Goal: Task Accomplishment & Management: Use online tool/utility

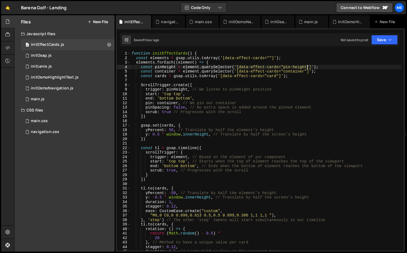
scroll to position [0, 8]
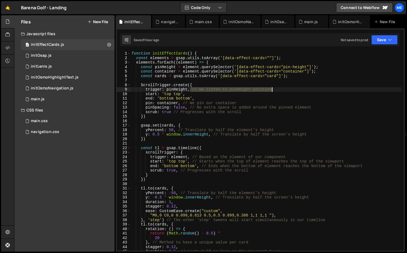
drag, startPoint x: 191, startPoint y: 90, endPoint x: 324, endPoint y: 91, distance: 133.5
click at [324, 91] on div "function initEffectCards ( ) { const elements = gsap . utils . toArray ( '[data…" at bounding box center [266, 155] width 271 height 209
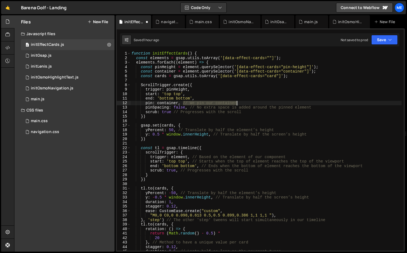
drag, startPoint x: 183, startPoint y: 102, endPoint x: 241, endPoint y: 102, distance: 58.2
click at [241, 102] on div "function initEffectCards ( ) { const elements = gsap . utils . toArray ( '[data…" at bounding box center [266, 155] width 271 height 209
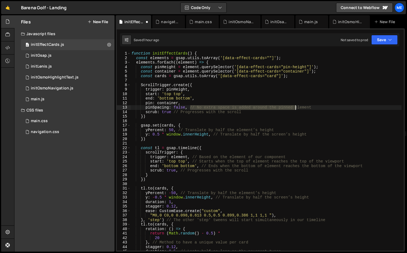
drag, startPoint x: 190, startPoint y: 106, endPoint x: 296, endPoint y: 107, distance: 106.0
click at [296, 107] on div "function initEffectCards ( ) { const elements = gsap . utils . toArray ( '[data…" at bounding box center [266, 155] width 271 height 209
click at [321, 106] on div "function initEffectCards ( ) { const elements = gsap . utils . toArray ( '[data…" at bounding box center [266, 155] width 271 height 209
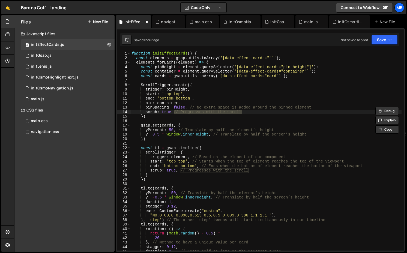
drag, startPoint x: 174, startPoint y: 112, endPoint x: 268, endPoint y: 114, distance: 94.0
click at [268, 114] on div "function initEffectCards ( ) { const elements = gsap . utils . toArray ( '[data…" at bounding box center [266, 155] width 271 height 209
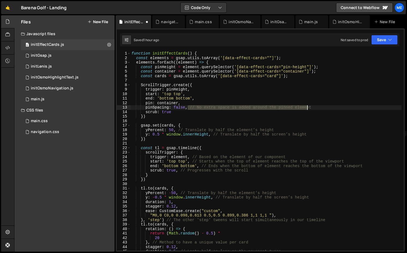
drag, startPoint x: 192, startPoint y: 107, endPoint x: 321, endPoint y: 108, distance: 129.4
click at [321, 109] on div "function initEffectCards ( ) { const elements = gsap . utils . toArray ( '[data…" at bounding box center [266, 155] width 271 height 209
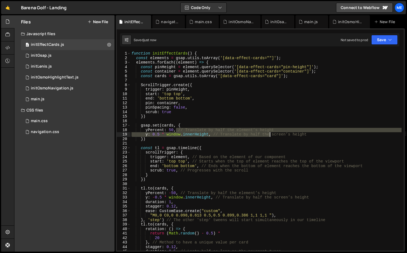
drag, startPoint x: 176, startPoint y: 131, endPoint x: 271, endPoint y: 133, distance: 94.5
click at [271, 133] on div "function initEffectCards ( ) { const elements = gsap . utils . toArray ( '[data…" at bounding box center [266, 155] width 271 height 209
click at [279, 131] on div "function initEffectCards ( ) { const elements = gsap . utils . toArray ( '[data…" at bounding box center [266, 151] width 271 height 200
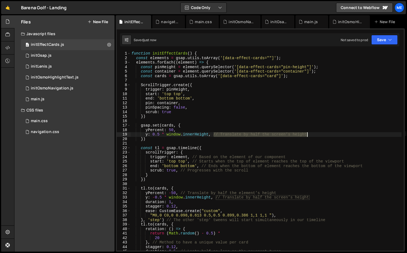
drag, startPoint x: 214, startPoint y: 135, endPoint x: 312, endPoint y: 135, distance: 98.0
click at [312, 135] on div "function initEffectCards ( ) { const elements = gsap . utils . toArray ( '[data…" at bounding box center [266, 155] width 271 height 209
click at [315, 134] on div "function initEffectCards ( ) { const elements = gsap . utils . toArray ( '[data…" at bounding box center [266, 151] width 271 height 200
click at [211, 135] on div "function initEffectCards ( ) { const elements = gsap . utils . toArray ( '[data…" at bounding box center [266, 155] width 271 height 209
type textarea "y: 0.5 * window.innerHeight,"
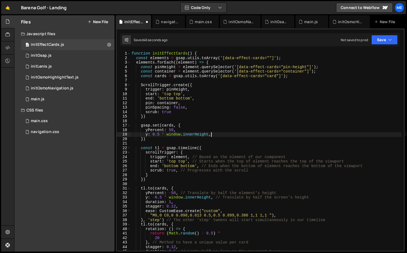
click at [147, 135] on div "function initEffectCards ( ) { const elements = gsap . utils . toArray ( '[data…" at bounding box center [266, 155] width 271 height 209
click at [101, 21] on button "New File" at bounding box center [98, 22] width 20 height 4
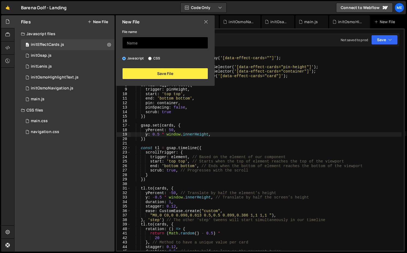
click at [146, 40] on input "text" at bounding box center [165, 43] width 86 height 12
drag, startPoint x: 144, startPoint y: 43, endPoint x: 134, endPoint y: 42, distance: 9.6
click at [134, 42] on input "initEffectFullImage" at bounding box center [165, 43] width 86 height 12
type input "initFullImage"
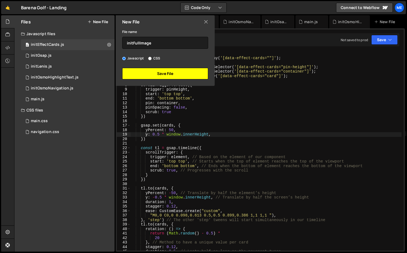
click at [152, 72] on button "Save File" at bounding box center [165, 73] width 86 height 11
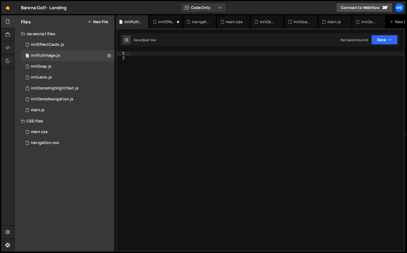
click at [152, 71] on div at bounding box center [266, 155] width 276 height 209
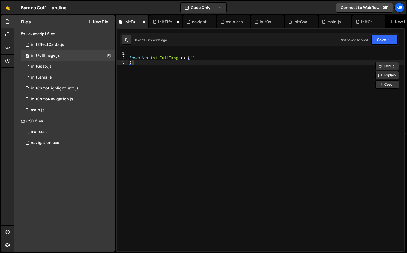
scroll to position [0, 0]
type textarea "function initFullImage() {"
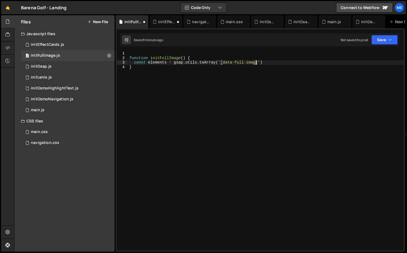
scroll to position [0, 9]
type textarea "const elements = gsap.utils.toArray('[data-full-image=""]')"
type textarea "elements.forEach((element) => {})"
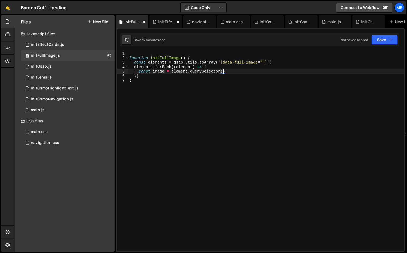
scroll to position [0, 6]
drag, startPoint x: 222, startPoint y: 63, endPoint x: 268, endPoint y: 62, distance: 46.7
click at [268, 62] on div "function initFullImage ( ) { const elements = gsap . utils . toArray ( '[data-f…" at bounding box center [266, 155] width 276 height 209
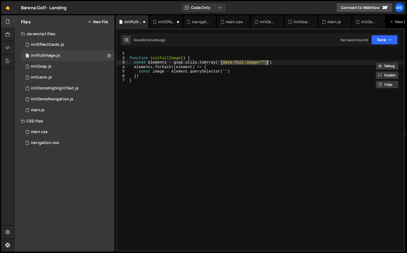
click at [226, 71] on div "function initFullImage ( ) { const elements = gsap . utils . toArray ( '[data-f…" at bounding box center [266, 155] width 276 height 209
paste textarea "[data-full-image=""]"
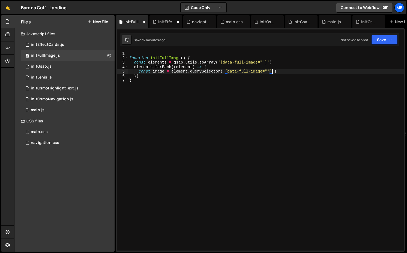
click at [267, 71] on div "function initFullImage ( ) { const elements = gsap . utils . toArray ( '[data-f…" at bounding box center [266, 155] width 276 height 209
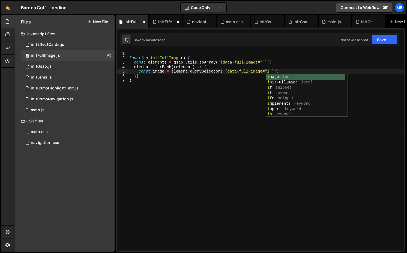
type textarea "const image = element.querySelector('[data-full-image="img"]')"
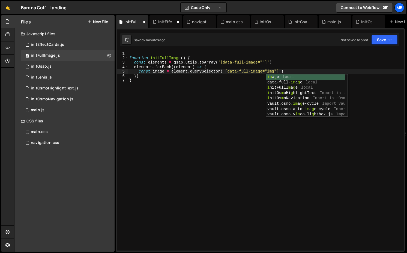
scroll to position [0, 10]
click at [299, 71] on div "function initFullImage ( ) { const elements = gsap . utils . toArray ( '[data-f…" at bounding box center [266, 155] width 276 height 209
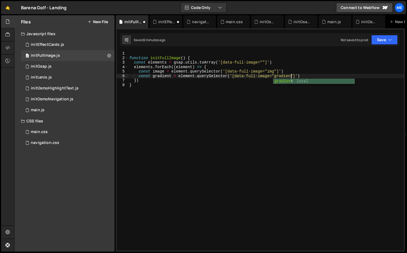
type textarea "const gradient = element.querySelector('[data-full-image="gradient"]')"
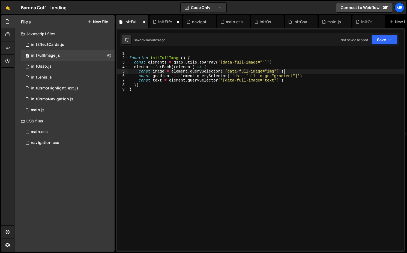
scroll to position [0, 5]
type textarea "const elements = gsap.utils.toArray('[data-full-image=""]')"
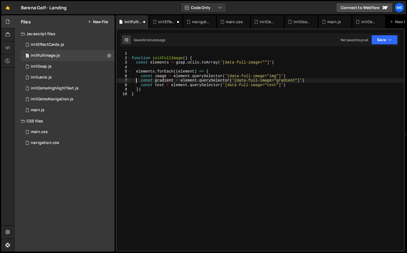
type textarea "const text = element.querySelector('[data-full-image="text"]')"
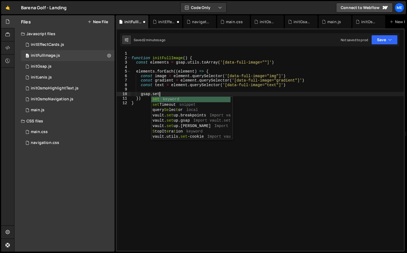
scroll to position [0, 2]
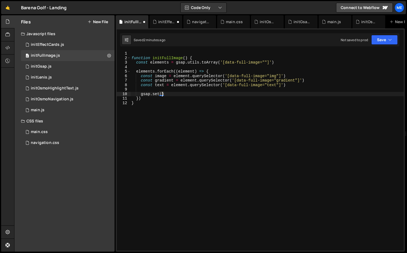
type textarea "gsap.set()"
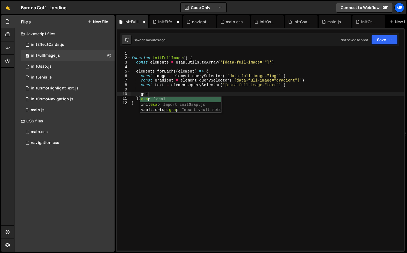
type textarea "gsap"
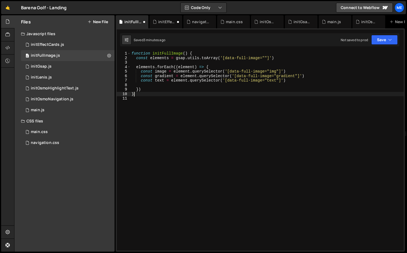
scroll to position [0, 0]
type textarea "}"
click at [159, 24] on div "initEffectCards.js" at bounding box center [166, 21] width 17 height 5
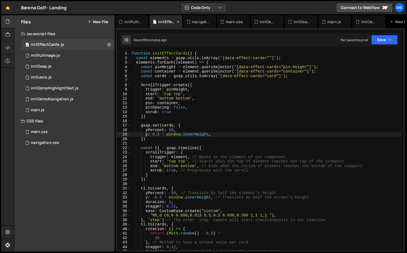
click at [179, 20] on icon at bounding box center [178, 21] width 4 height 5
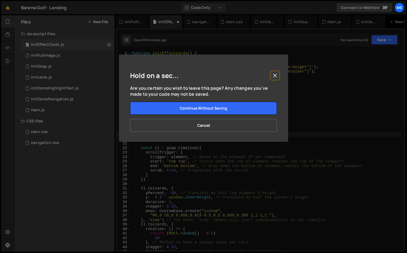
click at [278, 77] on button "Close" at bounding box center [275, 76] width 8 height 8
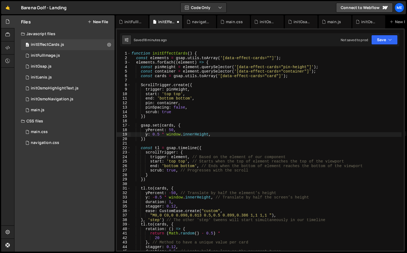
click at [257, 108] on div "function initEffectCards ( ) { const elements = gsap . utils . toArray ( '[data…" at bounding box center [266, 155] width 271 height 209
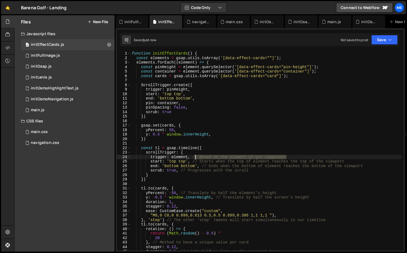
drag, startPoint x: 293, startPoint y: 158, endPoint x: 193, endPoint y: 158, distance: 99.7
click at [193, 158] on div "function initEffectCards ( ) { const elements = gsap . utils . toArray ( '[data…" at bounding box center [266, 155] width 271 height 209
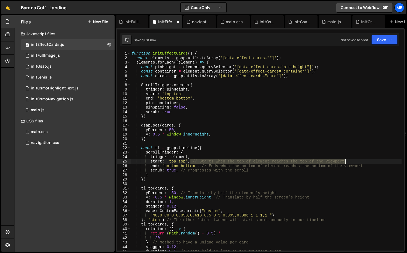
drag, startPoint x: 192, startPoint y: 163, endPoint x: 381, endPoint y: 163, distance: 189.8
click at [381, 163] on div "Debug Explain Copy initFullImage.js initEffectCards.js navigation.css main.css …" at bounding box center [260, 133] width 289 height 237
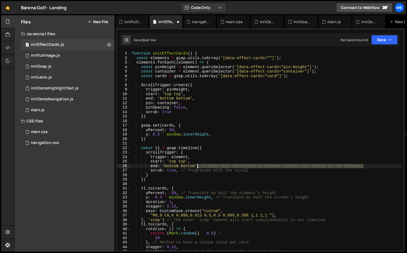
drag, startPoint x: 371, startPoint y: 167, endPoint x: 199, endPoint y: 167, distance: 172.0
click at [199, 167] on div "function initEffectCards ( ) { const elements = gsap . utils . toArray ( '[data…" at bounding box center [266, 155] width 271 height 209
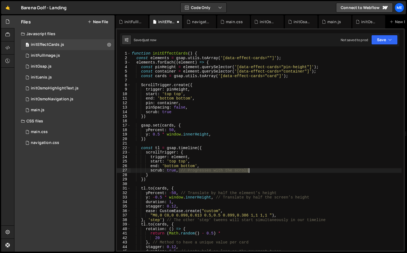
drag, startPoint x: 179, startPoint y: 171, endPoint x: 258, endPoint y: 171, distance: 78.6
click at [258, 171] on div "function initEffectCards ( ) { const elements = gsap . utils . toArray ( '[data…" at bounding box center [266, 155] width 271 height 209
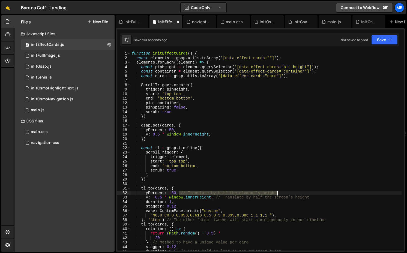
drag, startPoint x: 178, startPoint y: 193, endPoint x: 299, endPoint y: 193, distance: 121.0
click at [299, 193] on div "function initEffectCards ( ) { const elements = gsap . utils . toArray ( '[data…" at bounding box center [266, 155] width 271 height 209
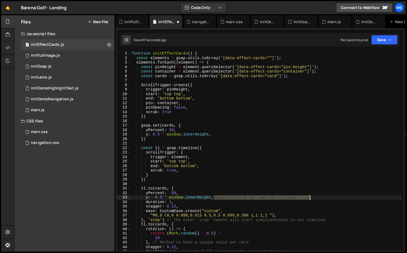
drag, startPoint x: 214, startPoint y: 197, endPoint x: 339, endPoint y: 197, distance: 125.3
click at [339, 197] on div "function initEffectCards ( ) { const elements = gsap . utils . toArray ( '[data…" at bounding box center [266, 155] width 271 height 209
click at [165, 221] on div "function initEffectCards ( ) { const elements = gsap . utils . toArray ( '[data…" at bounding box center [266, 155] width 271 height 209
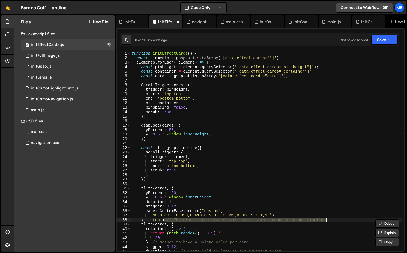
scroll to position [0, 2]
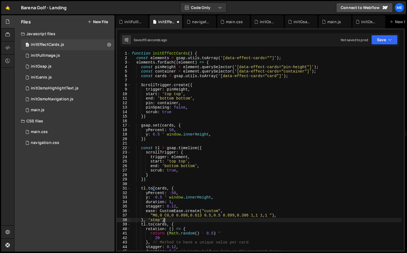
click at [153, 242] on div "function initEffectCards ( ) { const elements = gsap . utils . toArray ( '[data…" at bounding box center [266, 155] width 271 height 209
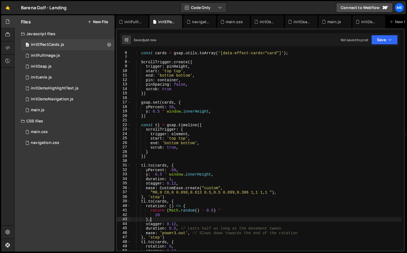
scroll to position [29, 0]
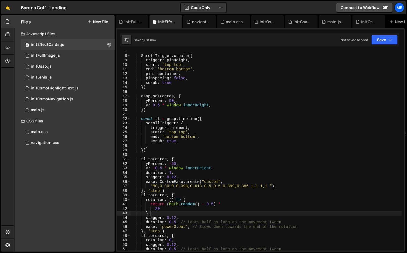
click at [181, 222] on div "ScrollTrigger . create ({ trigger : pinHeight , start : 'top top' , end : 'bott…" at bounding box center [266, 153] width 271 height 209
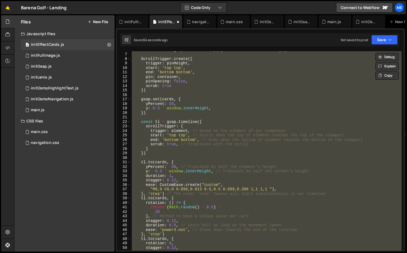
scroll to position [0, 0]
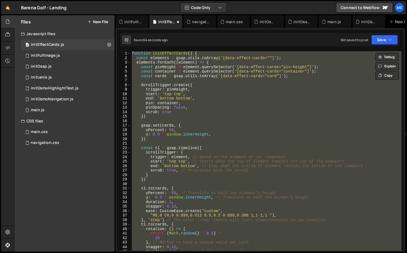
click at [173, 89] on div "function initEffectCards ( ) { const elements = gsap . utils . toArray ( '[data…" at bounding box center [266, 151] width 271 height 200
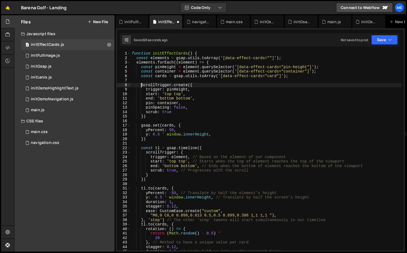
click at [141, 84] on div "function initEffectCards ( ) { const elements = gsap . utils . toArray ( '[data…" at bounding box center [266, 155] width 271 height 209
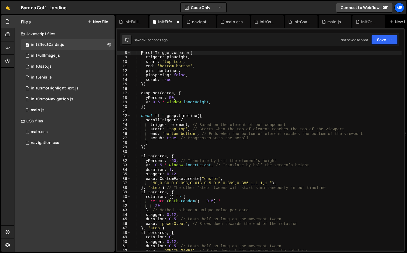
scroll to position [150, 0]
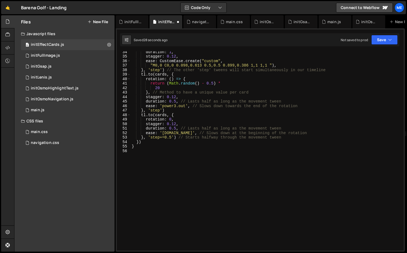
click at [147, 142] on div "duration : 1 , stagger : 0.12 , ease : CustomEase . create ( "custom" , "M0,0 C…" at bounding box center [266, 154] width 271 height 209
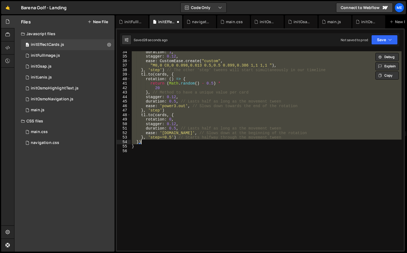
paste textarea
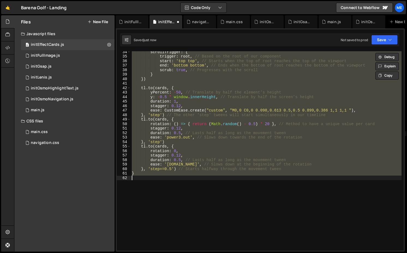
click at [179, 168] on div "scrollTrigger : { trigger : root , // Based on the root of our component start …" at bounding box center [266, 151] width 271 height 200
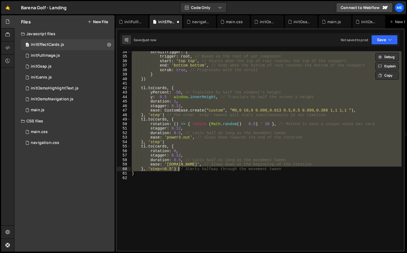
click at [298, 168] on div "scrollTrigger : { trigger : root , // Based on the root of our component start …" at bounding box center [266, 154] width 271 height 209
paste textarea
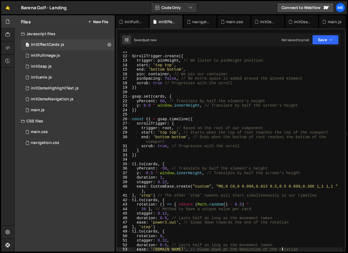
scroll to position [0, 0]
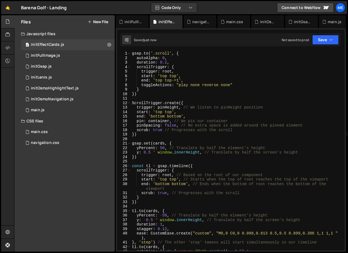
click at [155, 75] on div "gsap . to ( '.scroll' , { autoAlpha : 0 , duration : 0.2 , scrollTrigger : { tr…" at bounding box center [237, 155] width 212 height 209
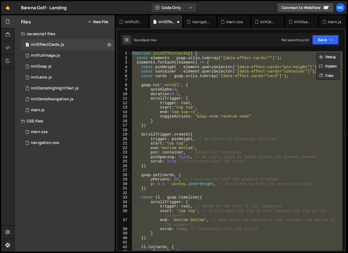
click at [156, 77] on div "function initEffectCards ( ) { const elements = gsap . utils . toArray ( '[data…" at bounding box center [237, 151] width 212 height 200
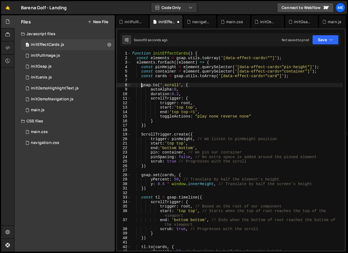
click at [141, 84] on div "function initEffectCards ( ) { const elements = gsap . utils . toArray ( '[data…" at bounding box center [237, 155] width 212 height 209
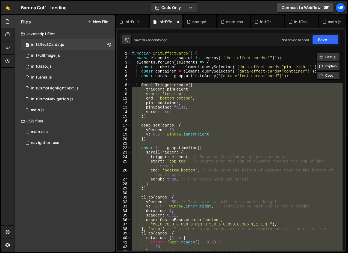
click at [142, 84] on div "function initEffectCards ( ) { const elements = gsap . utils . toArray ( '[data…" at bounding box center [237, 151] width 212 height 200
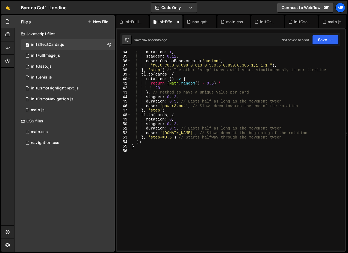
scroll to position [159, 0]
click at [148, 138] on div "duration : 1 , stagger : 0.12 , ease : CustomEase . create ( "custom" , "M0,0 C…" at bounding box center [237, 154] width 212 height 209
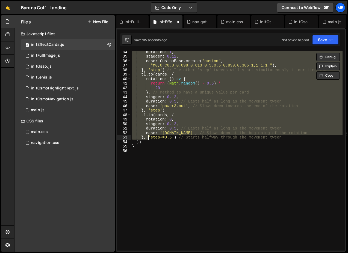
paste textarea "}, 'step+=0.5') // Starts halfway through the movement tween"
click at [291, 139] on div "duration : 1 , stagger : 0.12 , ease : CustomEase . create ( "custom" , "M0,0 C…" at bounding box center [237, 154] width 212 height 209
paste textarea
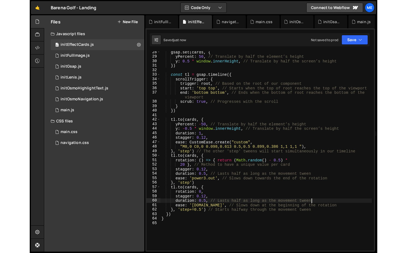
scroll to position [0, 0]
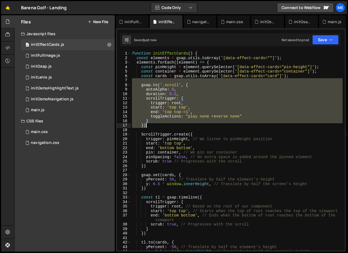
drag, startPoint x: 138, startPoint y: 81, endPoint x: 161, endPoint y: 126, distance: 50.0
click at [161, 126] on div "function initEffectCards ( ) { const elements = gsap . utils . toArray ( '[data…" at bounding box center [237, 155] width 212 height 209
type textarea "} })"
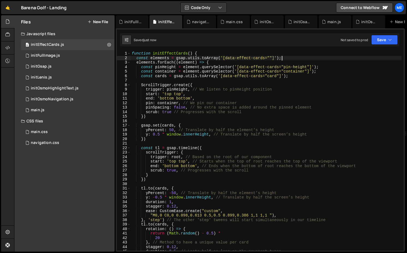
click at [286, 58] on div "function initEffectCards ( ) { const elements = gsap . utils . toArray ( '[data…" at bounding box center [266, 155] width 271 height 209
type textarea "const elements = gsap.utils.toArray('[data-effect-cards=""]');"
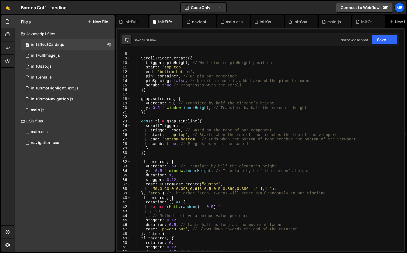
scroll to position [31, 0]
click at [165, 194] on div "const cards = gsap . utils . toArray ( '[data-effect-cards="card"]' ) ; ScrollT…" at bounding box center [266, 151] width 271 height 209
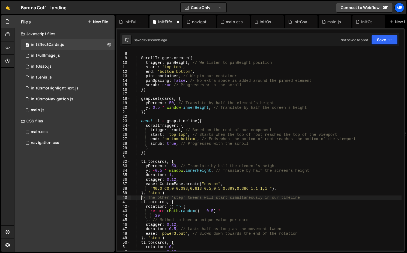
type textarea "}, 'step') // The other 'step' tweens will start simultaneously in our timeline"
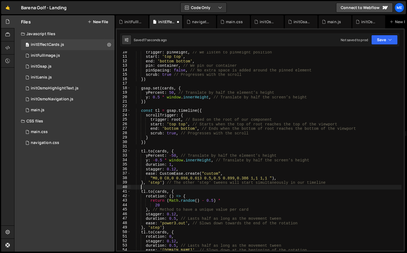
scroll to position [47, 0]
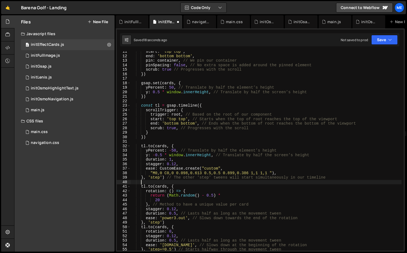
click at [167, 223] on div "start : 'top top' , end : 'bottom bottom' , pin : container , // We pin our con…" at bounding box center [266, 153] width 271 height 209
type textarea "}, 'step')"
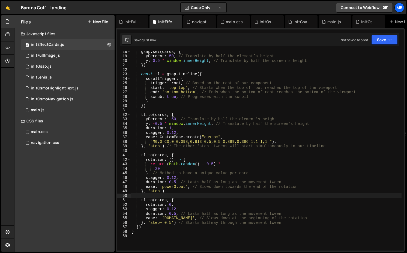
scroll to position [79, 0]
click at [251, 111] on div "gsap . set ( cards , { yPercent : 50 , // Translate by half the element’s heigh…" at bounding box center [266, 153] width 271 height 209
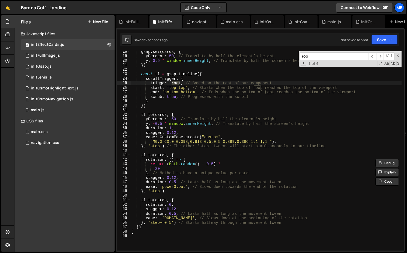
type input "root"
click at [176, 82] on div "gsap . set ( cards , { yPercent : 50 , // Translate by half the element’s heigh…" at bounding box center [266, 151] width 271 height 200
click at [176, 82] on div "gsap . set ( cards , { yPercent : 50 , // Translate by half the element’s heigh…" at bounding box center [266, 153] width 271 height 209
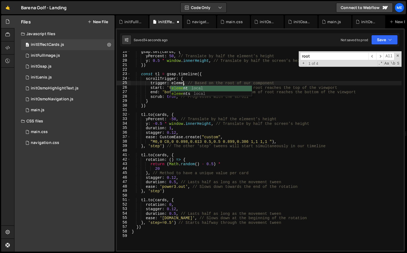
scroll to position [0, 4]
click at [178, 82] on div "gsap . set ( cards , { yPercent : 50 , // Translate by half the element’s heigh…" at bounding box center [266, 153] width 271 height 209
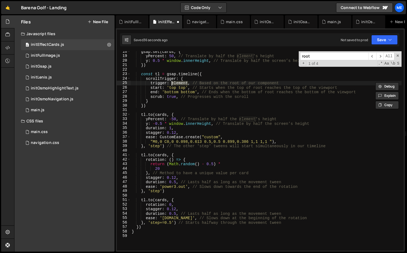
click at [236, 83] on div "gsap . set ( cards , { yPercent : 50 , // Translate by half the element’s heigh…" at bounding box center [266, 153] width 271 height 209
paste textarea "elemen"
click at [258, 88] on div "gsap . set ( cards , { yPercent : 50 , // Translate by half the element’s heigh…" at bounding box center [266, 153] width 271 height 209
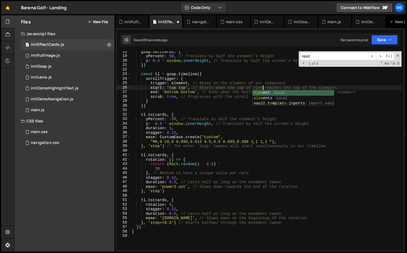
scroll to position [0, 10]
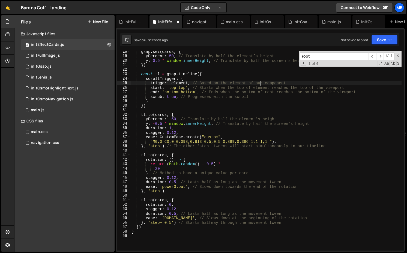
click at [262, 85] on div "gsap . set ( cards , { yPercent : 50 , // Translate by half the element’s heigh…" at bounding box center [266, 153] width 271 height 209
click at [261, 87] on div "gsap . set ( cards , { yPercent : 50 , // Translate by half the element’s heigh…" at bounding box center [266, 153] width 271 height 209
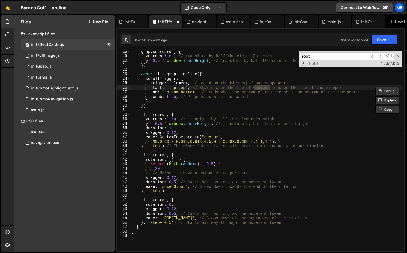
click at [267, 92] on div "gsap . set ( cards , { yPercent : 50 , // Translate by half the element’s heigh…" at bounding box center [266, 153] width 271 height 209
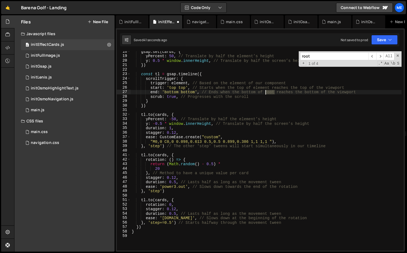
click at [267, 92] on div "gsap . set ( cards , { yPercent : 50 , // Translate by half the element’s heigh…" at bounding box center [266, 153] width 271 height 209
paste textarea "elemen"
type textarea "end: 'bottom bottom', // Ends when the bottom of element reaches the bottom of …"
click at [401, 55] on div "root ​ ​ All Replace All + 1 of 4 .* Aa \b S" at bounding box center [350, 59] width 103 height 16
click at [399, 55] on span at bounding box center [398, 56] width 4 height 4
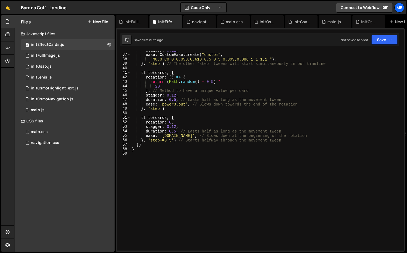
scroll to position [0, 0]
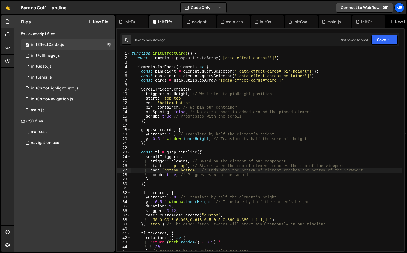
click at [126, 29] on div "1 Type cmd + s to save your Javascript file. הההההההההההההההההההההההההההההההההה…" at bounding box center [260, 140] width 289 height 224
click at [131, 24] on div "initFullImage.js" at bounding box center [133, 21] width 17 height 5
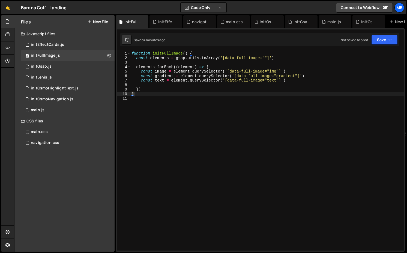
click at [297, 83] on div "function initFullImage ( ) { const elements = gsap . utils . toArray ( '[data-f…" at bounding box center [268, 155] width 274 height 209
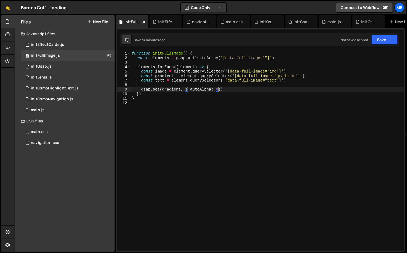
scroll to position [0, 6]
type textarea "gsap.set(gradient, { autoAlpha: 0})"
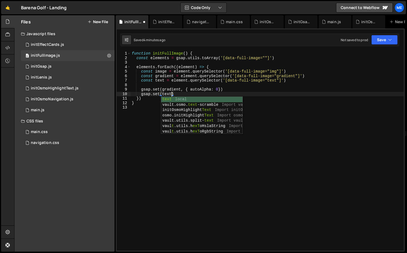
scroll to position [0, 2]
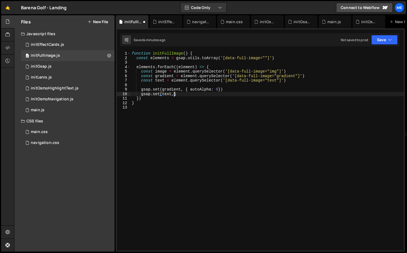
type textarea "gsap.set(text,)"
click at [55, 96] on div "0 initOsmoNavigation.js 0" at bounding box center [68, 99] width 94 height 11
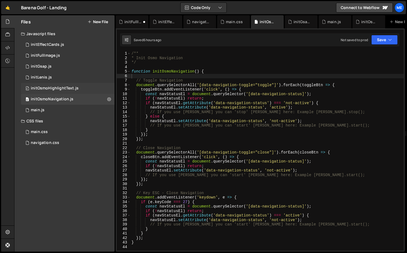
click at [59, 88] on div "initOsmoHighlightText.js" at bounding box center [55, 88] width 48 height 5
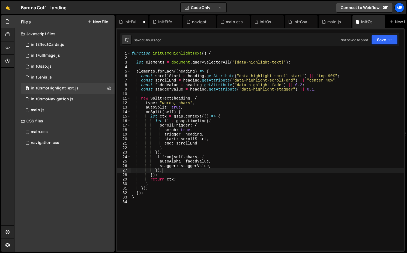
click at [141, 98] on div "function initOsmoHighlightText ( ) { let elements = document . querySelectorAll…" at bounding box center [267, 155] width 273 height 209
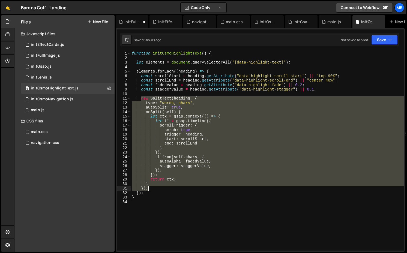
drag, startPoint x: 141, startPoint y: 100, endPoint x: 159, endPoint y: 188, distance: 89.4
click at [159, 188] on div "function initOsmoHighlightText ( ) { let elements = document . querySelectorAll…" at bounding box center [267, 155] width 273 height 209
type textarea "} });"
click at [129, 23] on div "initFullImage.js" at bounding box center [133, 21] width 17 height 5
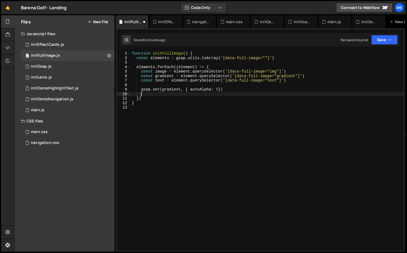
click at [168, 96] on div "function initFullImage ( ) { const elements = gsap . utils . toArray ( '[data-f…" at bounding box center [267, 155] width 273 height 209
paste textarea "});"
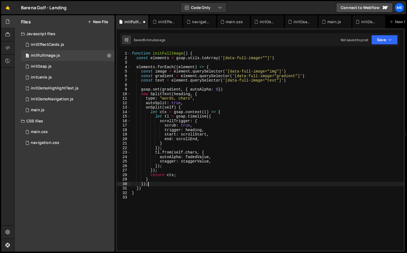
click at [139, 94] on div "function initFullImage ( ) { const elements = gsap . utils . toArray ( '[data-f…" at bounding box center [267, 155] width 273 height 209
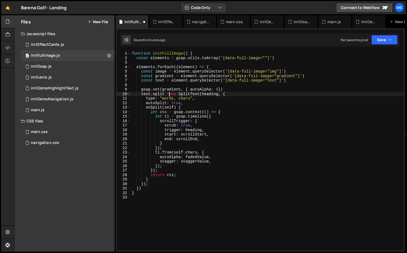
scroll to position [0, 2]
click at [215, 94] on div "function initFullImage ( ) { const elements = gsap . utils . toArray ( '[data-f…" at bounding box center [267, 155] width 273 height 209
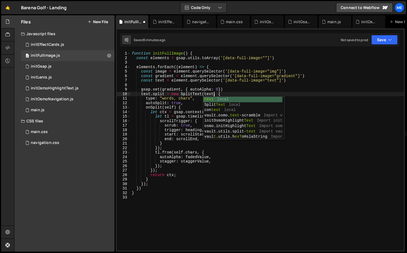
scroll to position [0, 5]
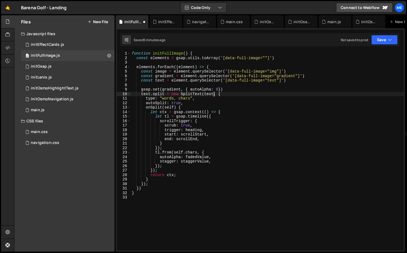
click at [171, 98] on div "function initFullImage ( ) { const elements = gsap . utils . toArray ( '[data-f…" at bounding box center [267, 155] width 273 height 209
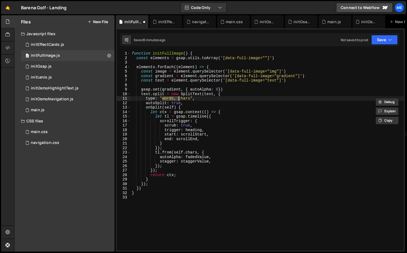
click at [196, 133] on div "function initFullImage ( ) { const elements = gsap . utils . toArray ( '[data-f…" at bounding box center [267, 155] width 273 height 209
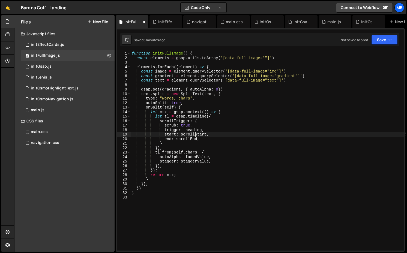
click at [196, 133] on div "function initFullImage ( ) { const elements = gsap . utils . toArray ( '[data-f…" at bounding box center [267, 155] width 273 height 209
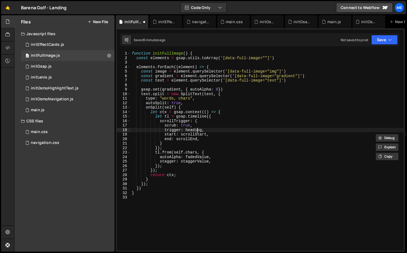
click at [197, 129] on div "function initFullImage ( ) { const elements = gsap . utils . toArray ( '[data-f…" at bounding box center [267, 155] width 273 height 209
click at [190, 69] on div "function initFullImage ( ) { const elements = gsap . utils . toArray ( '[data-f…" at bounding box center [267, 155] width 273 height 209
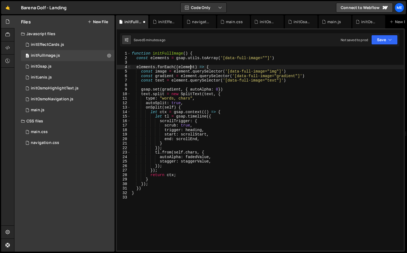
click at [190, 69] on div "function initFullImage ( ) { const elements = gsap . utils . toArray ( '[data-f…" at bounding box center [267, 155] width 273 height 209
click at [195, 129] on div "function initFullImage ( ) { const elements = gsap . utils . toArray ( '[data-f…" at bounding box center [267, 155] width 273 height 209
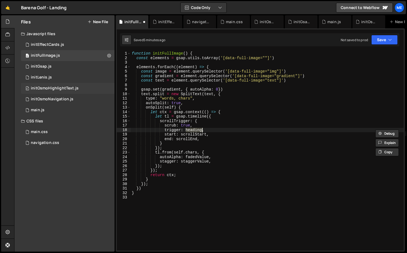
type textarea "trigger: heading,"
click at [65, 87] on div "initOsmoHighlightText.js" at bounding box center [55, 88] width 48 height 5
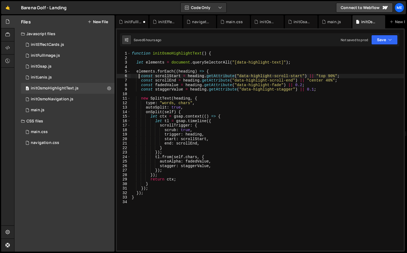
click at [140, 76] on div "function initOsmoHighlightText ( ) { let elements = document . querySelectorAll…" at bounding box center [267, 155] width 273 height 209
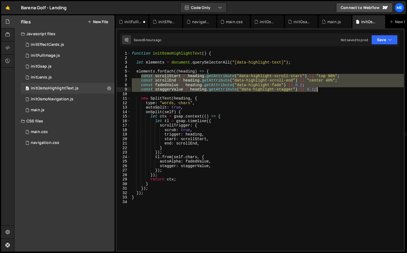
drag, startPoint x: 141, startPoint y: 77, endPoint x: 325, endPoint y: 90, distance: 184.8
click at [325, 90] on div "function initOsmoHighlightText ( ) { let elements = document . querySelectorAll…" at bounding box center [267, 155] width 273 height 209
type textarea "const fadedValue = heading.getAttribute("data-highlight-fade") || 0.2; const st…"
click at [62, 58] on div "0 initFullImage.js 0" at bounding box center [68, 55] width 94 height 11
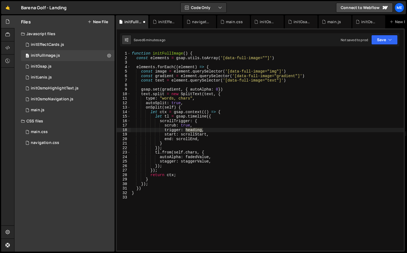
click at [232, 84] on div "function initFullImage ( ) { const elements = gsap . utils . toArray ( '[data-f…" at bounding box center [267, 155] width 273 height 209
type textarea "elements.forEach((element) => {"
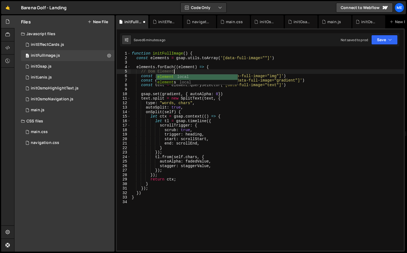
scroll to position [0, 3]
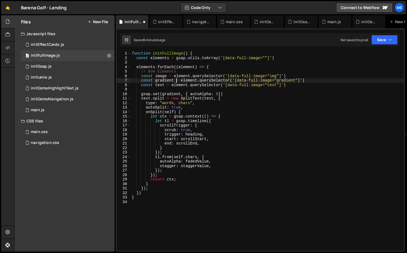
type textarea "const text = element.querySelector('[data-full-image="text"]')"
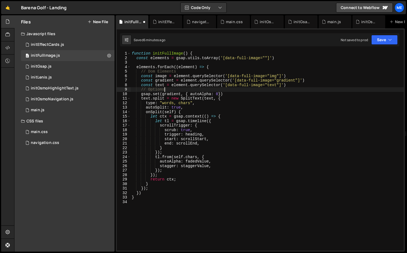
type textarea "// Options"
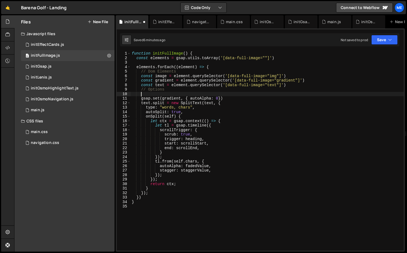
scroll to position [0, 0]
paste textarea "const staggerValue = heading.getAttribute("data-highlight-stagger") || 0.1;"
type textarea "const staggerValue = heading.getAttribute("data-highlight-stagger") || 0.1;"
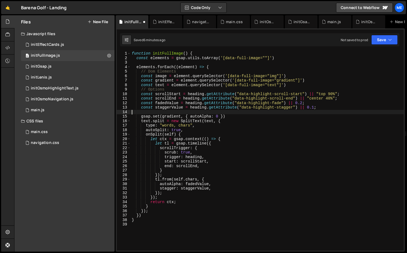
scroll to position [0, 0]
click at [197, 94] on div "function initFullImage ( ) { const elements = gsap . utils . toArray ( '[data-f…" at bounding box center [267, 155] width 273 height 209
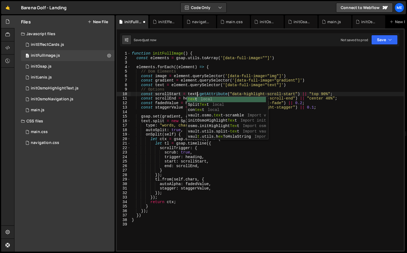
scroll to position [0, 4]
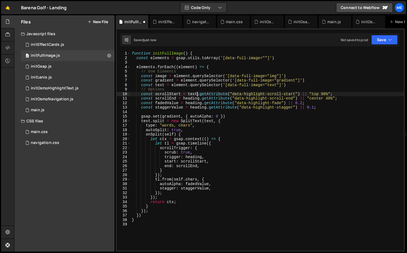
click at [193, 94] on div "function initFullImage ( ) { const elements = gsap . utils . toArray ( '[data-f…" at bounding box center [267, 155] width 273 height 209
click at [192, 98] on div "function initFullImage ( ) { const elements = gsap . utils . toArray ( '[data-f…" at bounding box center [267, 155] width 273 height 209
paste textarea "text"
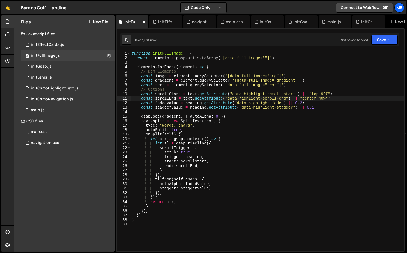
click at [192, 101] on div "function initFullImage ( ) { const elements = gsap . utils . toArray ( '[data-f…" at bounding box center [267, 155] width 273 height 209
paste textarea "text"
click at [196, 106] on div "function initFullImage ( ) { const elements = gsap . utils . toArray ( '[data-f…" at bounding box center [267, 155] width 273 height 209
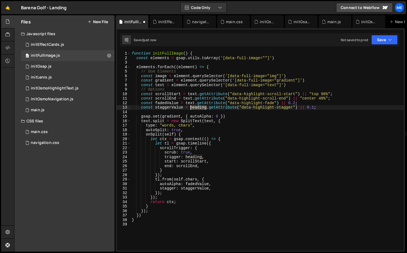
click at [196, 106] on div "function initFullImage ( ) { const elements = gsap . utils . toArray ( '[data-f…" at bounding box center [267, 155] width 273 height 209
paste textarea "text"
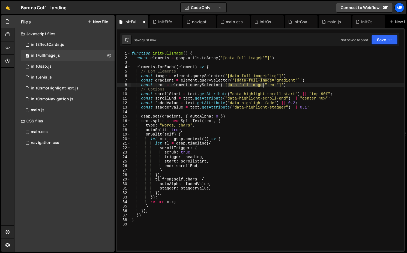
drag, startPoint x: 228, startPoint y: 85, endPoint x: 263, endPoint y: 85, distance: 35.0
click at [263, 85] on div "function initFullImage ( ) { const elements = gsap . utils . toArray ( '[data-f…" at bounding box center [267, 155] width 273 height 209
click at [263, 85] on div "function initFullImage ( ) { const elements = gsap . utils . toArray ( '[data-f…" at bounding box center [267, 151] width 273 height 200
drag, startPoint x: 273, startPoint y: 80, endPoint x: 298, endPoint y: 80, distance: 25.7
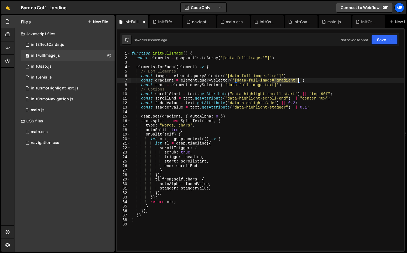
click at [298, 80] on div "function initFullImage ( ) { const elements = gsap . utils . toArray ( '[data-f…" at bounding box center [267, 155] width 273 height 209
drag, startPoint x: 280, startPoint y: 76, endPoint x: 266, endPoint y: 76, distance: 14.5
click at [266, 76] on div "function initFullImage ( ) { const elements = gsap . utils . toArray ( '[data-f…" at bounding box center [267, 155] width 273 height 209
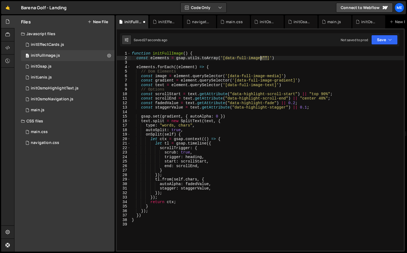
drag, startPoint x: 268, startPoint y: 58, endPoint x: 261, endPoint y: 58, distance: 6.8
click at [261, 58] on div "function initFullImage ( ) { const elements = gsap . utils . toArray ( '[data-f…" at bounding box center [267, 155] width 273 height 209
click at [251, 75] on div "function initFullImage ( ) { const elements = gsap . utils . toArray ( '[data-f…" at bounding box center [267, 155] width 273 height 209
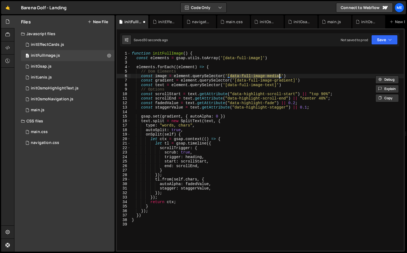
drag, startPoint x: 231, startPoint y: 76, endPoint x: 280, endPoint y: 76, distance: 49.2
click at [280, 76] on div "function initFullImage ( ) { const elements = gsap . utils . toArray ( '[data-f…" at bounding box center [267, 155] width 273 height 209
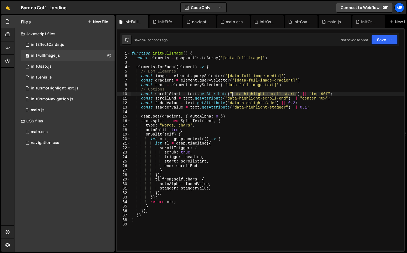
drag, startPoint x: 297, startPoint y: 94, endPoint x: 233, endPoint y: 94, distance: 63.9
click at [233, 94] on div "function initFullImage ( ) { const elements = gsap . utils . toArray ( '[data-f…" at bounding box center [267, 155] width 273 height 209
click at [300, 104] on div "function initFullImage ( ) { const elements = gsap . utils . toArray ( '[data-f…" at bounding box center [267, 155] width 273 height 209
type textarea "const fadedValue = text.getAttribute("data-highlight-fade") || 0.2;"
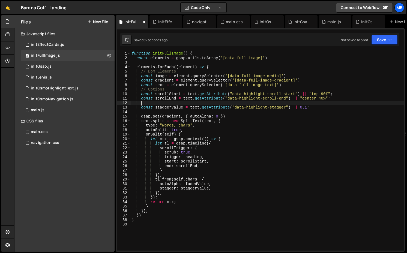
scroll to position [0, 0]
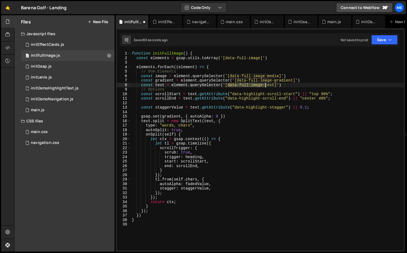
drag, startPoint x: 229, startPoint y: 84, endPoint x: 266, endPoint y: 85, distance: 36.9
click at [266, 85] on div "function initFullImage ( ) { const elements = gsap . utils . toArray ( '[data-f…" at bounding box center [267, 155] width 273 height 209
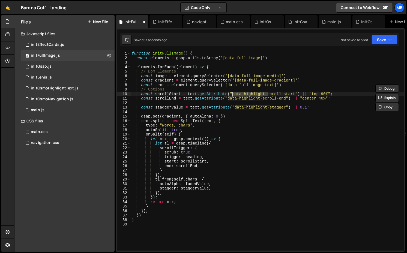
drag, startPoint x: 269, startPoint y: 94, endPoint x: 233, endPoint y: 94, distance: 35.5
click at [233, 94] on div "function initFullImage ( ) { const elements = gsap . utils . toArray ( '[data-f…" at bounding box center [267, 155] width 273 height 209
paste textarea "full-image"
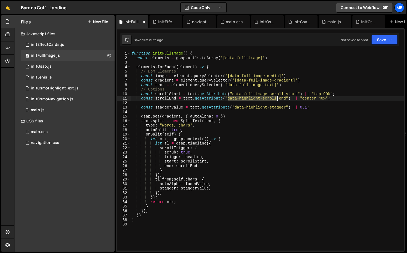
drag, startPoint x: 228, startPoint y: 99, endPoint x: 277, endPoint y: 99, distance: 48.6
click at [277, 99] on div "function initFullImage ( ) { const elements = gsap . utils . toArray ( '[data-f…" at bounding box center [267, 155] width 273 height 209
paste textarea "full-image-"
drag, startPoint x: 228, startPoint y: 99, endPoint x: 265, endPoint y: 99, distance: 36.3
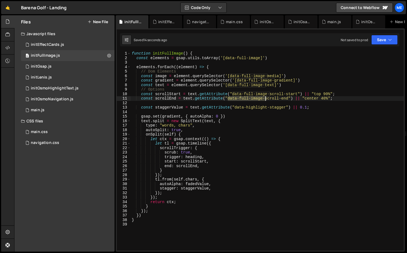
click at [265, 99] on div "function initFullImage ( ) { const elements = gsap . utils . toArray ( '[data-f…" at bounding box center [267, 155] width 273 height 209
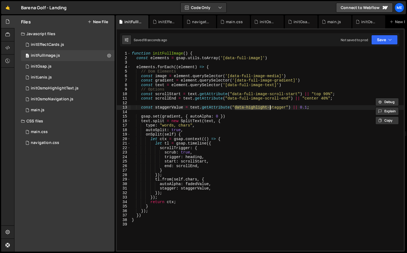
drag, startPoint x: 235, startPoint y: 109, endPoint x: 270, endPoint y: 108, distance: 35.0
click at [270, 108] on div "function initFullImage ( ) { const elements = gsap . utils . toArray ( '[data-f…" at bounding box center [267, 155] width 273 height 209
paste textarea "taggerValue = text.getAttribute("data-full-image-stagger") || 0.1"
type textarea "const staggerValue = text.getAttribute("data-full-image-stagger") || 0.1;"
click at [264, 102] on div "function initFullImage ( ) { const elements = gsap . utils . toArray ( '[data-f…" at bounding box center [267, 155] width 273 height 209
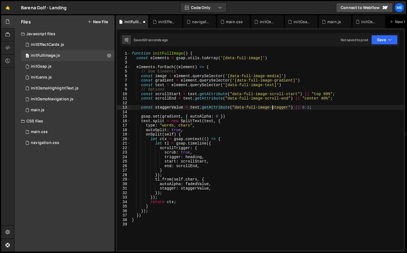
scroll to position [0, 0]
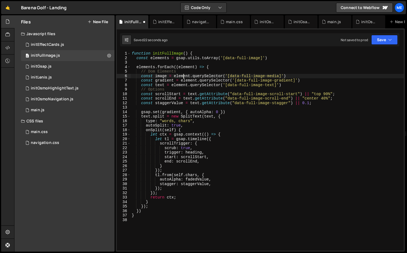
click at [183, 75] on div "function initFullImage ( ) { const elements = gsap . utils . toArray ( '[data-f…" at bounding box center [267, 155] width 273 height 209
click at [192, 92] on div "function initFullImage ( ) { const elements = gsap . utils . toArray ( '[data-f…" at bounding box center [267, 155] width 273 height 209
paste textarea "elemen"
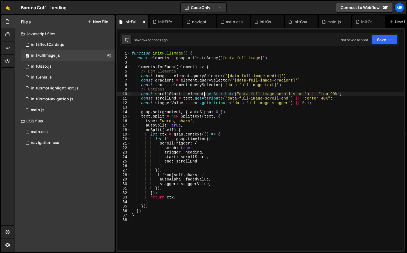
click at [187, 100] on div "function initFullImage ( ) { const elements = gsap . utils . toArray ( '[data-f…" at bounding box center [267, 155] width 273 height 209
paste textarea "elemen"
click at [193, 103] on div "function initFullImage ( ) { const elements = gsap . utils . toArray ( '[data-f…" at bounding box center [267, 155] width 273 height 209
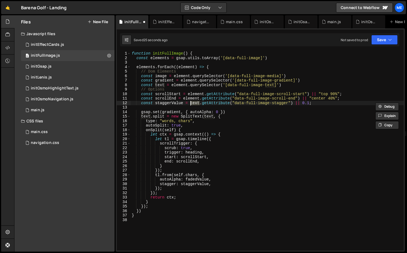
paste textarea "elemen"
click at [229, 113] on div "function initFullImage ( ) { const elements = gsap . utils . toArray ( '[data-f…" at bounding box center [267, 155] width 273 height 209
type textarea "gsap.set(gradient, { autoAlpha: 0 })"
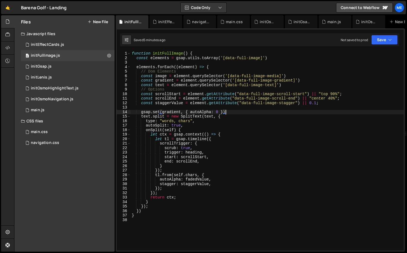
scroll to position [0, 0]
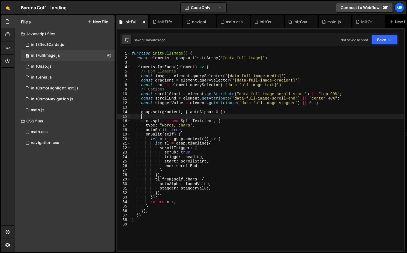
click at [241, 114] on div "function initFullImage ( ) { const elements = gsap . utils . toArray ( '[data-f…" at bounding box center [267, 155] width 273 height 209
type textarea "gsap.set(gradient, { autoAlpha: 0 })"
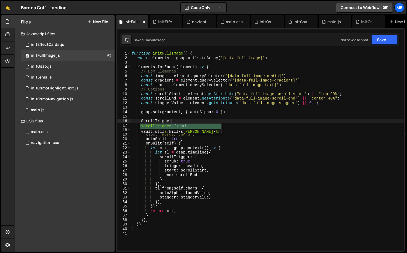
scroll to position [0, 2]
type textarea "ScrollTrigger.create({"
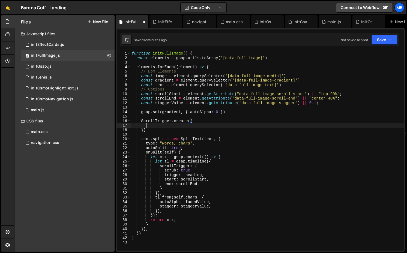
scroll to position [0, 1]
click at [52, 86] on div "initOsmoHighlightText.js" at bounding box center [55, 88] width 48 height 5
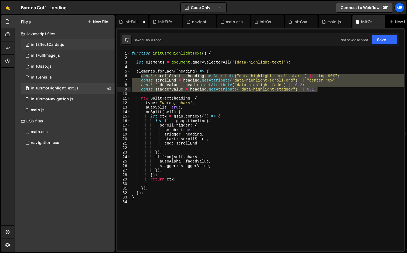
click at [55, 46] on div "initEffectCards.js" at bounding box center [47, 44] width 33 height 5
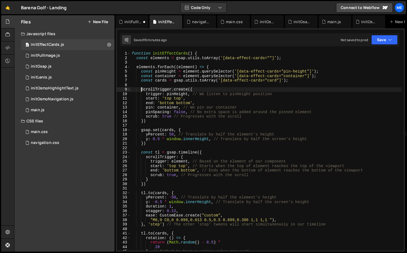
scroll to position [0, 4]
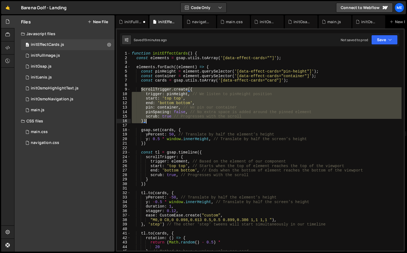
drag, startPoint x: 141, startPoint y: 90, endPoint x: 150, endPoint y: 123, distance: 34.2
click at [150, 123] on div "function initEffectCards ( ) { const elements = gsap . utils . toArray ( '[data…" at bounding box center [266, 155] width 271 height 209
type textarea "scrub: true // Progresses with the scroll })"
click at [136, 20] on div "initFullImage.js" at bounding box center [133, 21] width 17 height 5
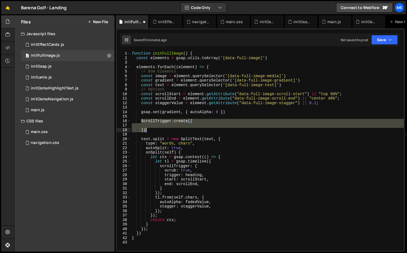
drag, startPoint x: 142, startPoint y: 122, endPoint x: 152, endPoint y: 129, distance: 12.7
click at [152, 129] on div "function initFullImage ( ) { const elements = gsap . utils . toArray ( '[data-f…" at bounding box center [267, 155] width 273 height 209
paste textarea
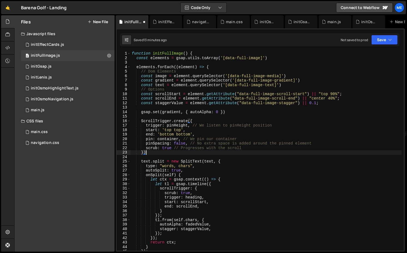
click at [183, 66] on div "function initFullImage ( ) { const elements = gsap . utils . toArray ( '[data-f…" at bounding box center [266, 155] width 271 height 209
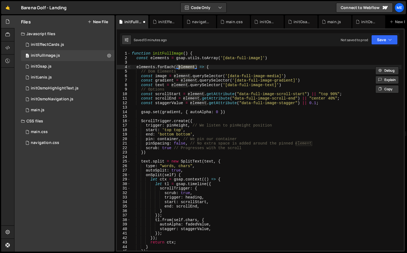
click at [178, 126] on div "function initFullImage ( ) { const elements = gsap . utils . toArray ( '[data-f…" at bounding box center [266, 155] width 271 height 209
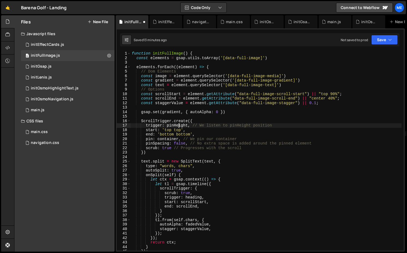
click at [178, 126] on div "function initFullImage ( ) { const elements = gsap . utils . toArray ( '[data-f…" at bounding box center [266, 155] width 271 height 209
paste textarea "elemen"
click at [161, 76] on div "function initFullImage ( ) { const elements = gsap . utils . toArray ( '[data-f…" at bounding box center [266, 155] width 271 height 209
drag, startPoint x: 188, startPoint y: 125, endPoint x: 291, endPoint y: 125, distance: 103.5
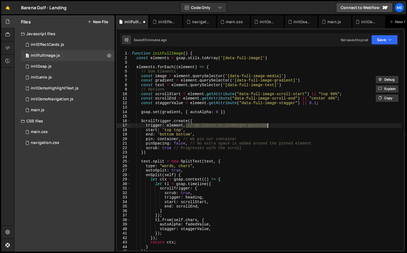
click at [291, 125] on div "function initFullImage ( ) { const elements = gsap . utils . toArray ( '[data-f…" at bounding box center [266, 155] width 271 height 209
click at [162, 76] on div "function initFullImage ( ) { const elements = gsap . utils . toArray ( '[data-f…" at bounding box center [266, 155] width 271 height 209
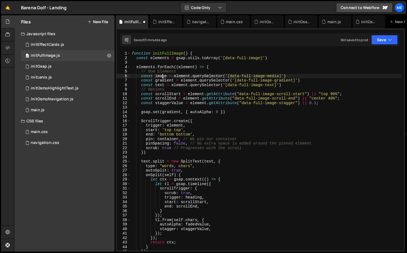
click at [162, 76] on div "function initFullImage ( ) { const elements = gsap . utils . toArray ( '[data-f…" at bounding box center [266, 155] width 271 height 209
click at [79, 44] on div "0 initEffectCards.js 0" at bounding box center [68, 44] width 94 height 11
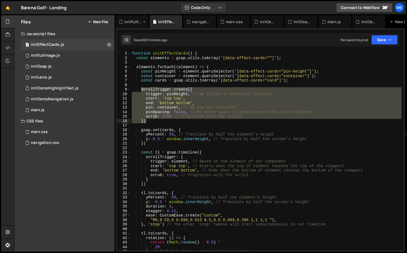
click at [126, 20] on div "initFullImage.js" at bounding box center [133, 21] width 17 height 5
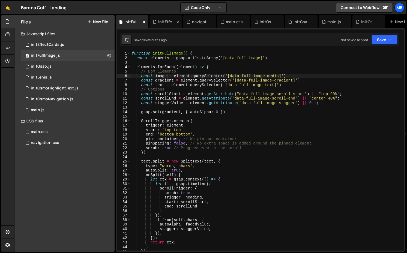
click at [164, 22] on div "initEffectCards.js" at bounding box center [166, 21] width 17 height 5
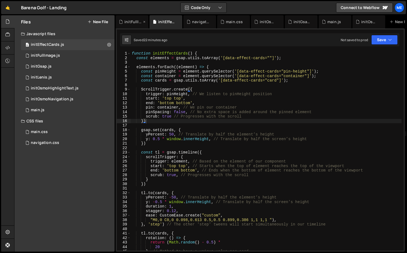
click at [136, 17] on div "initFullImage.js" at bounding box center [132, 21] width 33 height 13
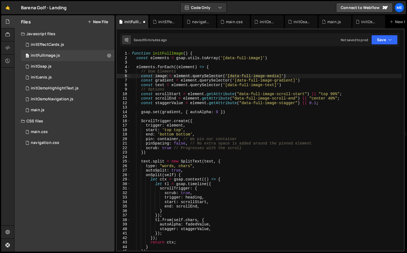
click at [173, 140] on div "function initFullImage ( ) { const elements = gsap . utils . toArray ( '[data-f…" at bounding box center [266, 155] width 271 height 209
click at [306, 82] on div "function initFullImage ( ) { const elements = gsap . utils . toArray ( '[data-f…" at bounding box center [266, 155] width 271 height 209
click at [303, 73] on div "function initFullImage ( ) { const elements = gsap . utils . toArray ( '[data-f…" at bounding box center [266, 155] width 271 height 209
type textarea "// Dom Elements"
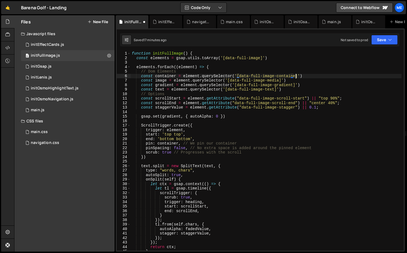
scroll to position [0, 11]
click at [239, 76] on div "function initFullImage ( ) { const elements = gsap . utils . toArray ( '[data-f…" at bounding box center [266, 155] width 271 height 209
click at [157, 25] on div "initEffectCards.js" at bounding box center [166, 21] width 33 height 13
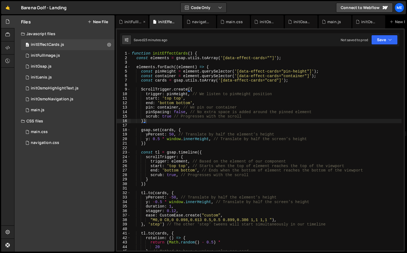
click at [136, 22] on div "initFullImage.js" at bounding box center [133, 21] width 17 height 5
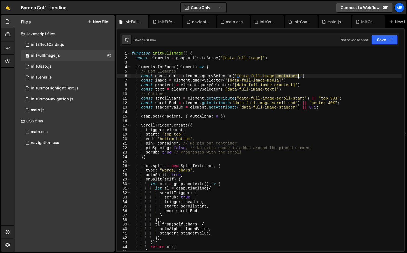
drag, startPoint x: 275, startPoint y: 76, endPoint x: 299, endPoint y: 76, distance: 24.0
click at [299, 76] on div "function initFullImage ( ) { const elements = gsap . utils . toArray ( '[data-f…" at bounding box center [266, 155] width 271 height 209
drag, startPoint x: 266, startPoint y: 80, endPoint x: 280, endPoint y: 80, distance: 14.2
click at [280, 80] on div "function initFullImage ( ) { const elements = gsap . utils . toArray ( '[data-f…" at bounding box center [266, 155] width 271 height 209
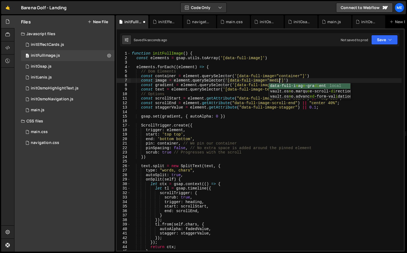
scroll to position [0, 10]
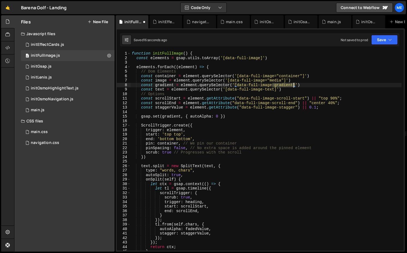
drag, startPoint x: 273, startPoint y: 85, endPoint x: 294, endPoint y: 85, distance: 20.2
click at [294, 85] on div "function initFullImage ( ) { const elements = gsap . utils . toArray ( '[data-f…" at bounding box center [266, 155] width 271 height 209
paste textarea "-gradient"
drag, startPoint x: 274, startPoint y: 91, endPoint x: 264, endPoint y: 91, distance: 10.9
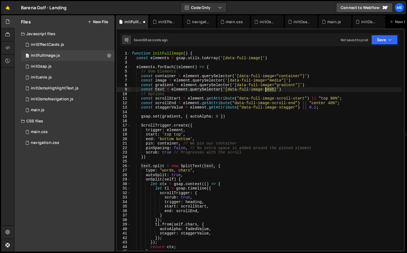
click at [264, 91] on div "function initFullImage ( ) { const elements = gsap . utils . toArray ( '[data-f…" at bounding box center [266, 155] width 271 height 209
paste textarea "-text"
click at [189, 100] on div "function initFullImage ( ) { const elements = gsap . utils . toArray ( '[data-f…" at bounding box center [266, 155] width 271 height 209
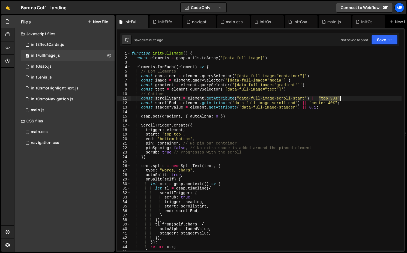
drag, startPoint x: 319, startPoint y: 97, endPoint x: 341, endPoint y: 97, distance: 21.3
click at [341, 97] on div "function initFullImage ( ) { const elements = gsap . utils . toArray ( '[data-f…" at bounding box center [266, 155] width 271 height 209
click at [191, 207] on div "function initFullImage ( ) { const elements = gsap . utils . toArray ( '[data-f…" at bounding box center [266, 155] width 271 height 209
paste textarea ""top 90%""
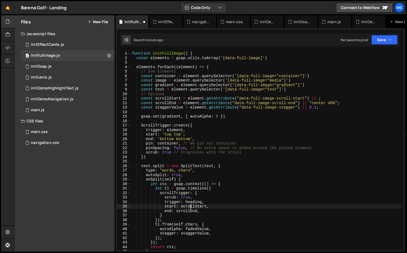
scroll to position [0, 5]
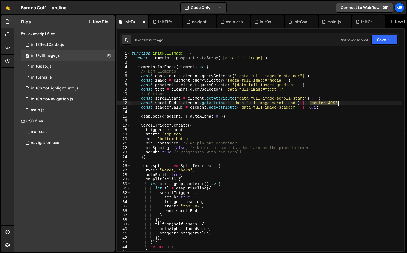
drag, startPoint x: 310, startPoint y: 101, endPoint x: 339, endPoint y: 102, distance: 29.2
click at [339, 102] on div "function initFullImage ( ) { const elements = gsap . utils . toArray ( '[data-f…" at bounding box center [266, 155] width 271 height 209
click at [185, 214] on div "function initFullImage ( ) { const elements = gsap . utils . toArray ( '[data-f…" at bounding box center [266, 155] width 271 height 209
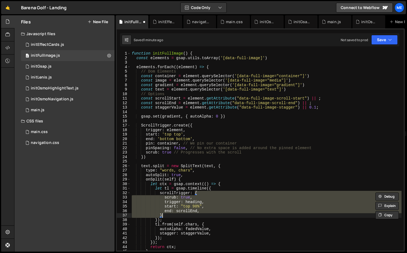
click at [185, 212] on div "function initFullImage ( ) { const elements = gsap . utils . toArray ( '[data-f…" at bounding box center [266, 151] width 271 height 200
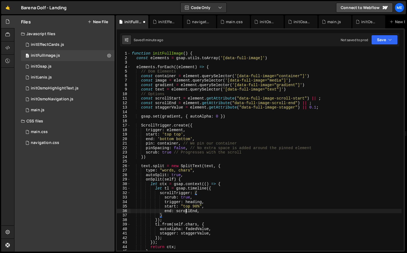
click at [185, 212] on div "function initFullImage ( ) { const elements = gsap . utils . toArray ( '[data-f…" at bounding box center [266, 155] width 271 height 209
paste textarea ""center 40%""
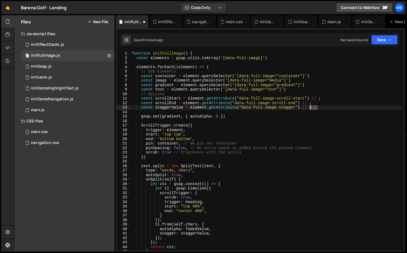
drag, startPoint x: 317, startPoint y: 108, endPoint x: 310, endPoint y: 108, distance: 7.4
click at [310, 108] on div "function initFullImage ( ) { const elements = gsap . utils . toArray ( '[data-f…" at bounding box center [266, 155] width 271 height 209
click at [196, 235] on div "function initFullImage ( ) { const elements = gsap . utils . toArray ( '[data-f…" at bounding box center [266, 155] width 271 height 209
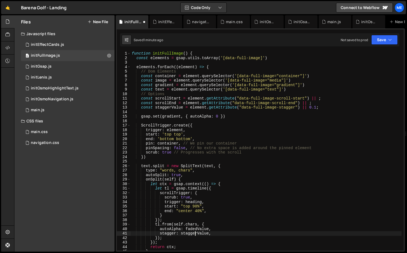
click at [196, 235] on div "function initFullImage ( ) { const elements = gsap . utils . toArray ( '[data-f…" at bounding box center [266, 155] width 271 height 209
paste textarea "0.1"
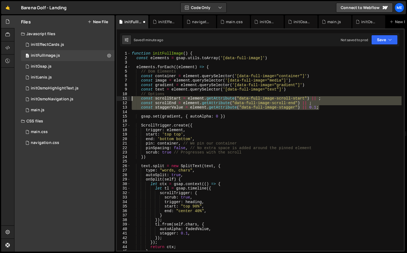
drag, startPoint x: 326, startPoint y: 109, endPoint x: 128, endPoint y: 97, distance: 198.3
click at [128, 97] on div "stagger: 0.1, 1 2 3 4 5 6 7 8 9 10 11 12 13 14 15 16 17 18 19 20 21 22 23 24 25…" at bounding box center [260, 151] width 287 height 200
type textarea "// Options const scrollStart = element.getAttribute("data-full-image-scroll-sta…"
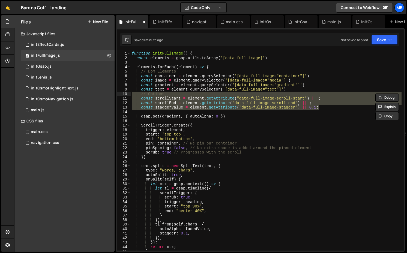
scroll to position [0, 0]
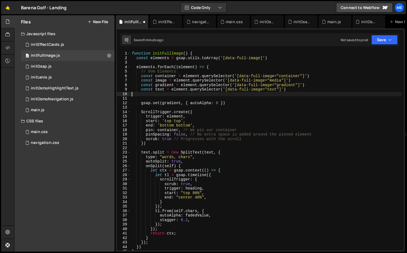
click at [161, 92] on div "function initFullImage ( ) { const elements = gsap . utils . toArray ( '[data-f…" at bounding box center [266, 155] width 271 height 209
click at [161, 89] on div "function initFullImage ( ) { const elements = gsap . utils . toArray ( '[data-f…" at bounding box center [266, 155] width 271 height 209
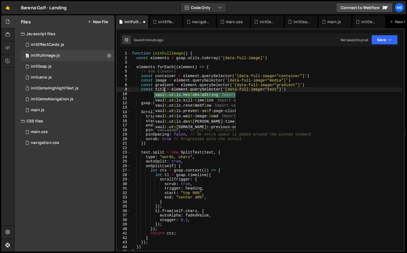
scroll to position [0, 2]
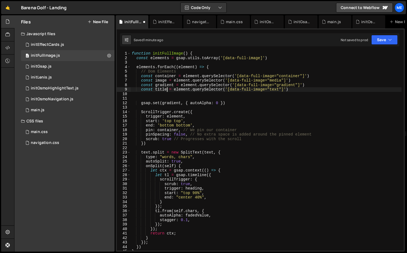
click at [162, 88] on div "function initFullImage ( ) { const elements = gsap . utils . toArray ( '[data-f…" at bounding box center [266, 155] width 271 height 209
click at [274, 90] on div "function initFullImage ( ) { const elements = gsap . utils . toArray ( '[data-f…" at bounding box center [266, 155] width 271 height 209
paste textarea "itle"
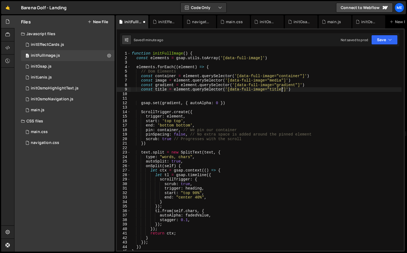
click at [319, 77] on div "function initFullImage ( ) { const elements = gsap . utils . toArray ( '[data-f…" at bounding box center [266, 155] width 271 height 209
paste textarea "title"
type textarea "const container = element.querySelector('[data-full-image="container"]')"
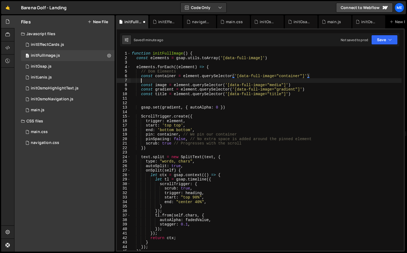
scroll to position [0, 0]
paste textarea "const container = element.querySelector('[data-full-image="container"]')"
click at [168, 80] on div "function initFullImage ( ) { const elements = gsap . utils . toArray ( '[data-f…" at bounding box center [266, 155] width 271 height 209
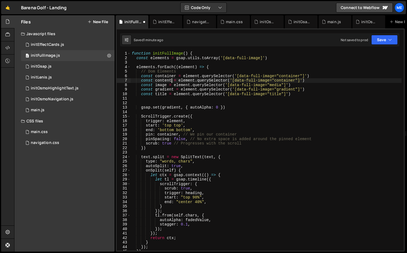
click at [276, 82] on div "function initFullImage ( ) { const elements = gsap . utils . toArray ( '[data-f…" at bounding box center [266, 155] width 271 height 209
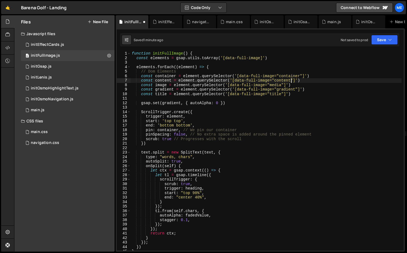
click at [188, 115] on div "function initFullImage ( ) { const elements = gsap . utils . toArray ( '[data-f…" at bounding box center [266, 155] width 271 height 209
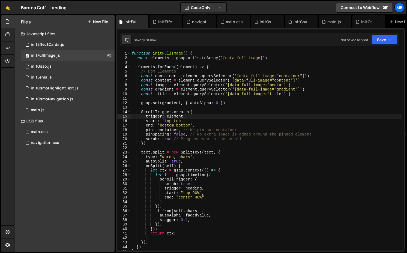
scroll to position [0, 4]
click at [164, 77] on div "function initFullImage ( ) { const elements = gsap . utils . toArray ( '[data-f…" at bounding box center [266, 155] width 271 height 209
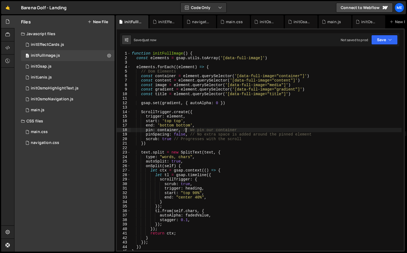
click at [186, 131] on div "function initFullImage ( ) { const elements = gsap . utils . toArray ( '[data-f…" at bounding box center [266, 155] width 271 height 209
click at [182, 131] on div "function initFullImage ( ) { const elements = gsap . utils . toArray ( '[data-f…" at bounding box center [266, 155] width 271 height 209
click at [188, 135] on div "function initFullImage ( ) { const elements = gsap . utils . toArray ( '[data-f…" at bounding box center [266, 155] width 271 height 209
click at [174, 137] on div "function initFullImage ( ) { const elements = gsap . utils . toArray ( '[data-f…" at bounding box center [266, 155] width 271 height 209
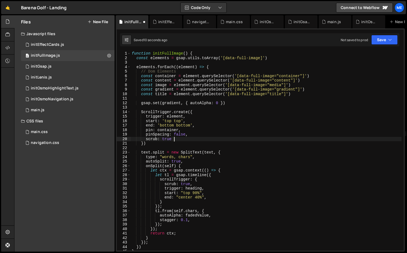
scroll to position [0, 2]
click at [230, 103] on div "function initFullImage ( ) { const elements = gsap . utils . toArray ( '[data-f…" at bounding box center [266, 155] width 271 height 209
click at [145, 153] on div "function initFullImage ( ) { const elements = gsap . utils . toArray ( '[data-f…" at bounding box center [266, 155] width 271 height 209
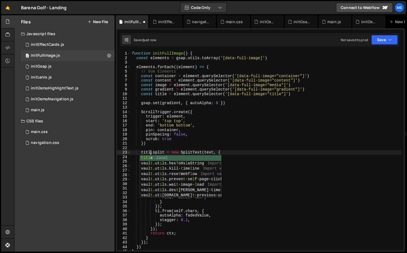
scroll to position [0, 1]
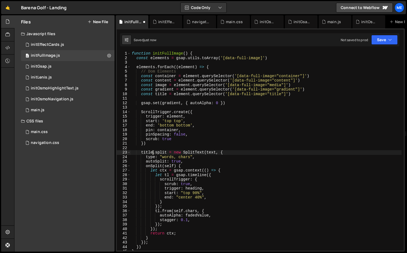
click at [211, 151] on div "function initFullImage ( ) { const elements = gsap . utils . toArray ( '[data-f…" at bounding box center [266, 155] width 271 height 209
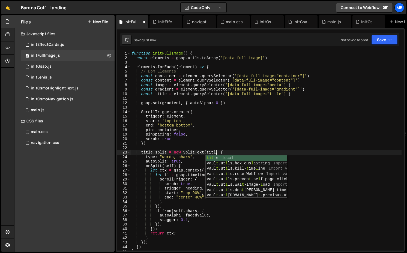
scroll to position [0, 6]
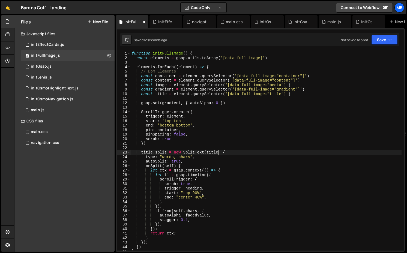
click at [165, 175] on div "function initFullImage ( ) { const elements = gsap . utils . toArray ( '[data-f…" at bounding box center [266, 155] width 271 height 209
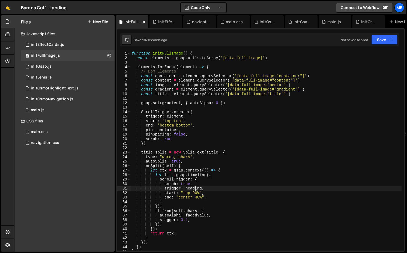
click at [195, 189] on div "function initFullImage ( ) { const elements = gsap . utils . toArray ( '[data-f…" at bounding box center [266, 155] width 271 height 209
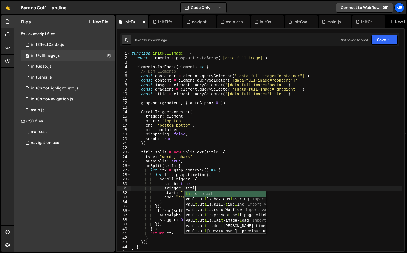
scroll to position [0, 4]
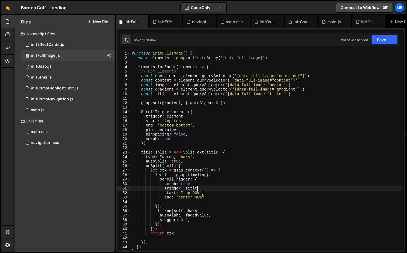
click at [202, 221] on div "function initFullImage ( ) { const elements = gsap . utils . toArray ( '[data-f…" at bounding box center [266, 155] width 271 height 209
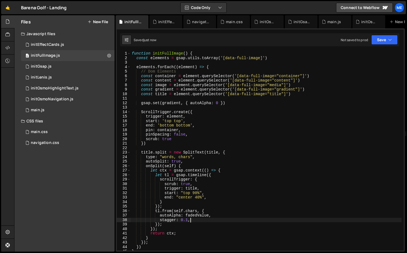
scroll to position [0, 4]
click at [201, 217] on div "function initFullImage ( ) { const elements = gsap . utils . toArray ( '[data-f…" at bounding box center [266, 155] width 271 height 209
click at [224, 226] on div "function initFullImage ( ) { const elements = gsap . utils . toArray ( '[data-f…" at bounding box center [266, 155] width 271 height 209
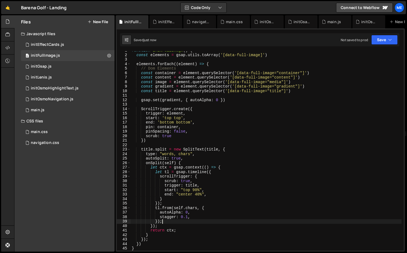
scroll to position [0, 0]
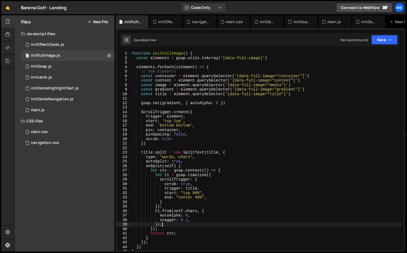
click at [164, 53] on div "function initFullImage ( ) { const elements = gsap . utils . toArray ( '[data-f…" at bounding box center [266, 155] width 271 height 209
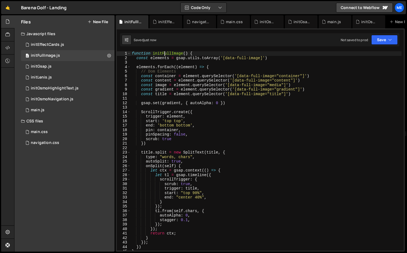
click at [164, 53] on div "function initFullImage ( ) { const elements = gsap . utils . toArray ( '[data-f…" at bounding box center [266, 155] width 271 height 209
type textarea "function initFullImage() {"
click at [43, 110] on div "main.js" at bounding box center [38, 110] width 14 height 5
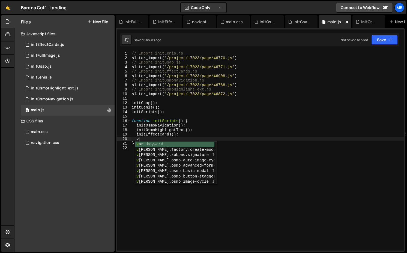
scroll to position [0, 0]
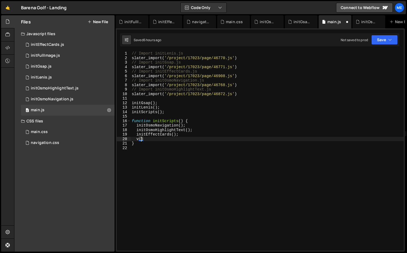
type textarea "v"
paste textarea "initFullImage"
click at [246, 76] on div "// Import initLenis.js slater_import ( '/project/17023/page/46770.js' ) // Impo…" at bounding box center [267, 155] width 273 height 209
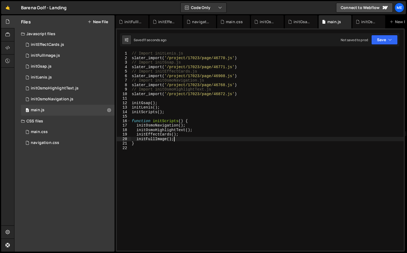
type textarea "slater_import('/project/17023/page/46908.js')"
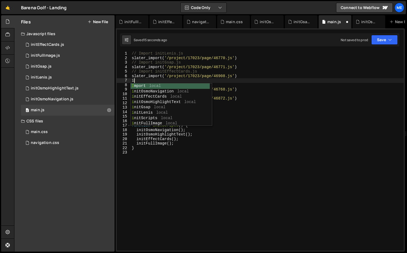
scroll to position [0, 0]
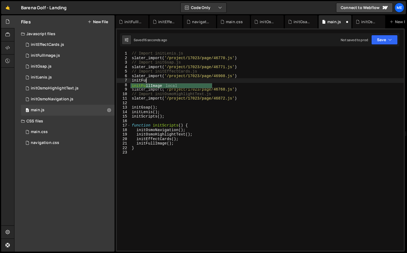
type textarea "initFull"
type textarea "slater_import('/project/17023/page/46908.js')"
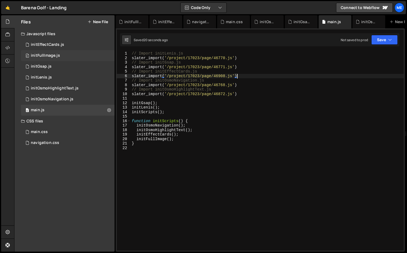
click at [66, 56] on div "0 initFullImage.js 0" at bounding box center [68, 55] width 94 height 11
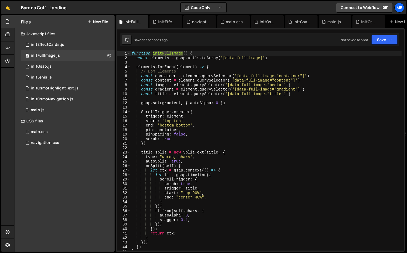
type textarea "// Dom Elements"
click at [231, 72] on div "function initFullImage ( ) { const elements = gsap . utils . toArray ( '[data-f…" at bounding box center [266, 155] width 271 height 209
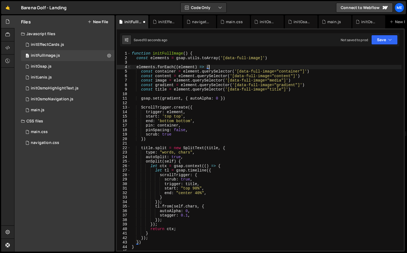
click at [172, 53] on div "function initFullImage ( ) { const elements = gsap . utils . toArray ( '[data-f…" at bounding box center [266, 155] width 271 height 209
type textarea "function initFullImage() {"
click at [172, 53] on div "function initFullImage ( ) { const elements = gsap . utils . toArray ( '[data-f…" at bounding box center [266, 155] width 271 height 209
click at [338, 19] on div "main.js" at bounding box center [335, 21] width 14 height 5
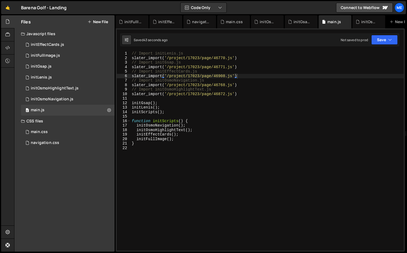
type textarea "slater_import('/project/17023/page/46872.js')"
click at [261, 96] on div "// Import initLenis.js slater_import ( '/project/17023/page/46770.js' ) // Impo…" at bounding box center [267, 155] width 273 height 209
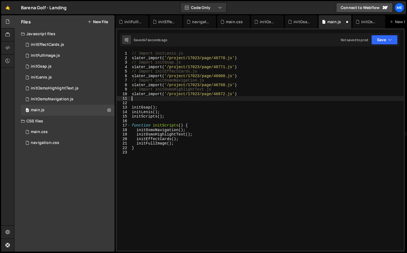
paste textarea "initFullImage"
click at [239, 99] on div "// Import initLenis.js slater_import ( '/project/17023/page/46770.js' ) // Impo…" at bounding box center [267, 155] width 273 height 209
click at [242, 93] on div "// Import initLenis.js slater_import ( '/project/17023/page/46770.js' ) // Impo…" at bounding box center [267, 155] width 273 height 209
type textarea "slater_import('/project/17023/page/46872.js')"
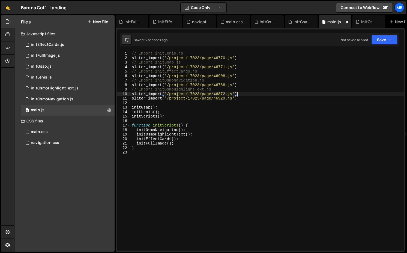
scroll to position [0, 0]
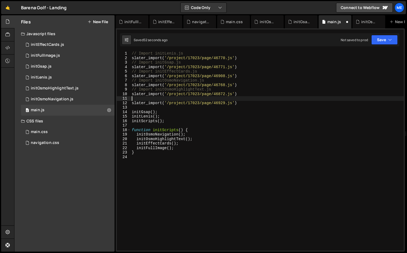
paste textarea "// Import initFullImage.js"
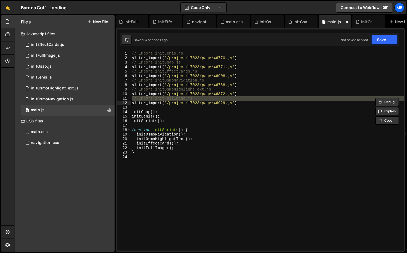
type textarea "slater_import('/project/17023/page/46929.js')"
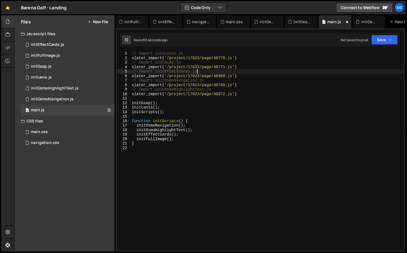
click at [253, 72] on div "// Import initLenis.js slater_import ( '/project/17023/page/46770.js' ) // Impo…" at bounding box center [267, 155] width 273 height 209
type textarea "slater_import('/project/17023/page/46908.js')"
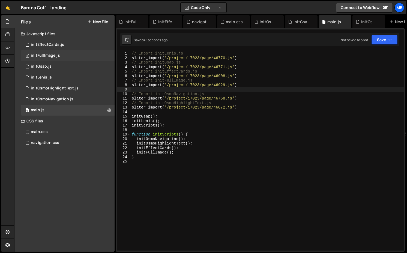
click at [51, 50] on div "0 initFullImage.js 0" at bounding box center [68, 55] width 94 height 11
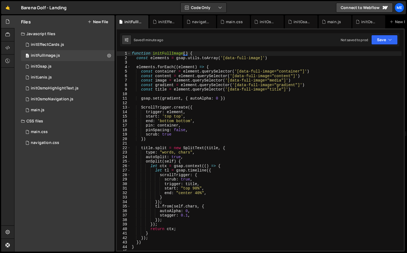
click at [262, 59] on div "function initFullImage ( ) { const elements = gsap . utils . toArray ( '[data-f…" at bounding box center [266, 155] width 271 height 209
click at [234, 97] on div "function initFullImage ( ) { const elements = gsap . utils . toArray ( '[data-f…" at bounding box center [266, 155] width 271 height 209
type textarea "gsap.set(gradient, { autoAlpha: 0 })"
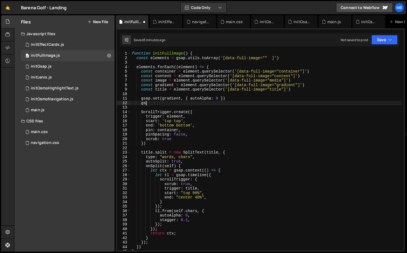
type textarea "g"
type textarea "gsap.set(gradient, { autoAlpha: 0 })"
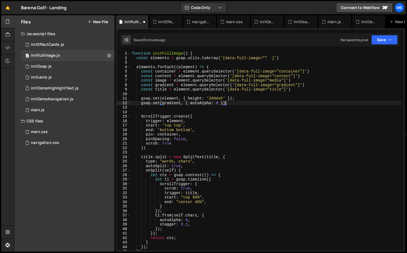
scroll to position [0, 6]
click at [290, 60] on div "function initFullImage ( ) { const elements = gsap . utils . toArray ( '[data-f…" at bounding box center [266, 155] width 271 height 209
click at [318, 72] on div "function initFullImage ( ) { const elements = gsap . utils . toArray ( '[data-f…" at bounding box center [266, 155] width 271 height 209
click at [310, 77] on div "function initFullImage ( ) { const elements = gsap . utils . toArray ( '[data-f…" at bounding box center [266, 155] width 271 height 209
click at [301, 79] on div "function initFullImage ( ) { const elements = gsap . utils . toArray ( '[data-f…" at bounding box center [266, 155] width 271 height 209
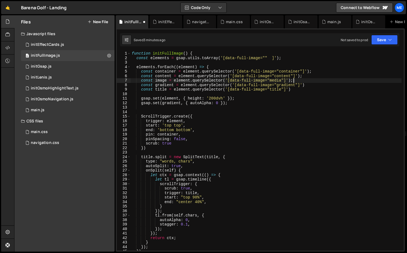
click at [311, 83] on div "function initFullImage ( ) { const elements = gsap . utils . toArray ( '[data-f…" at bounding box center [266, 155] width 271 height 209
click at [312, 85] on div "function initFullImage ( ) { const elements = gsap . utils . toArray ( '[data-f…" at bounding box center [266, 155] width 271 height 209
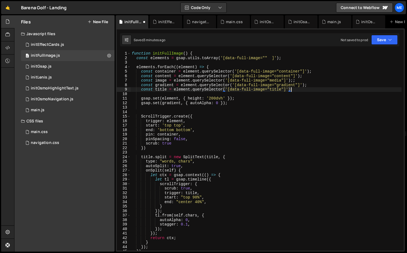
click at [302, 81] on div "function initFullImage ( ) { const elements = gsap . utils . toArray ( '[data-f…" at bounding box center [266, 155] width 271 height 209
click at [293, 91] on div "function initFullImage ( ) { const elements = gsap . utils . toArray ( '[data-f…" at bounding box center [266, 155] width 271 height 209
click at [151, 147] on div "function initFullImage ( ) { const elements = gsap . utils . toArray ( '[data-f…" at bounding box center [266, 155] width 271 height 209
type textarea "});"
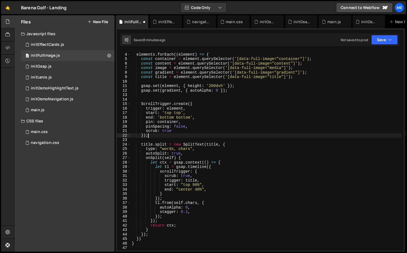
scroll to position [0, 0]
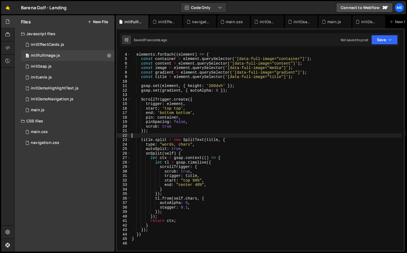
click at [191, 177] on div "elements . forEach (( element ) => { const container = element . querySelector …" at bounding box center [266, 152] width 271 height 209
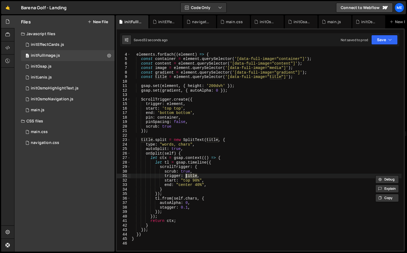
click at [166, 61] on div "elements . forEach (( element ) => { const container = element . querySelector …" at bounding box center [266, 152] width 271 height 209
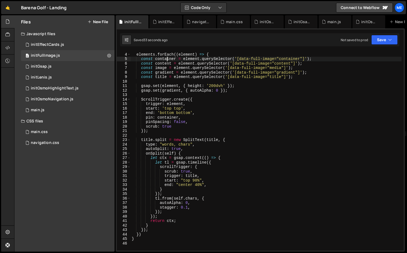
click at [166, 61] on div "elements . forEach (( element ) => { const container = element . querySelector …" at bounding box center [266, 152] width 271 height 209
click at [166, 62] on div "elements . forEach (( element ) => { const container = element . querySelector …" at bounding box center [266, 152] width 271 height 209
click at [187, 181] on div "elements . forEach (( element ) => { const container = element . querySelector …" at bounding box center [266, 152] width 271 height 209
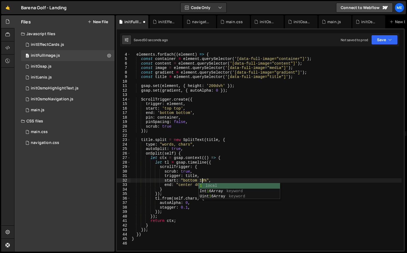
scroll to position [0, 5]
click at [185, 185] on div "elements . forEach (( element ) => { const container = element . querySelector …" at bounding box center [266, 152] width 271 height 209
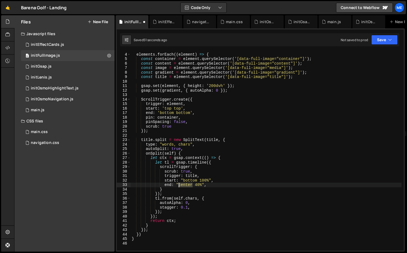
click at [185, 185] on div "elements . forEach (( element ) => { const container = element . querySelector …" at bounding box center [266, 152] width 271 height 209
click at [193, 176] on div "elements . forEach (( element ) => { const container = element . querySelector …" at bounding box center [266, 152] width 271 height 209
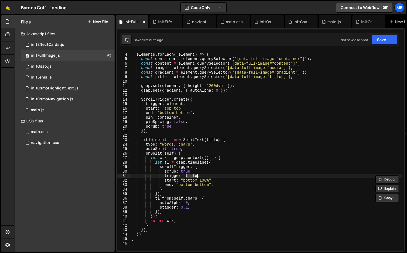
click at [168, 59] on div "elements . forEach (( element ) => { const container = element . querySelector …" at bounding box center [266, 152] width 271 height 209
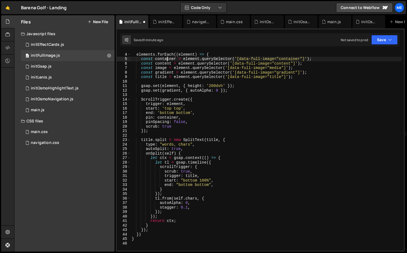
click at [168, 59] on div "elements . forEach (( element ) => { const container = element . querySelector …" at bounding box center [266, 152] width 271 height 209
click at [193, 55] on div "elements . forEach (( element ) => { const container = element . querySelector …" at bounding box center [266, 152] width 271 height 209
click at [190, 177] on div "elements . forEach (( element ) => { const container = element . querySelector …" at bounding box center [266, 152] width 271 height 209
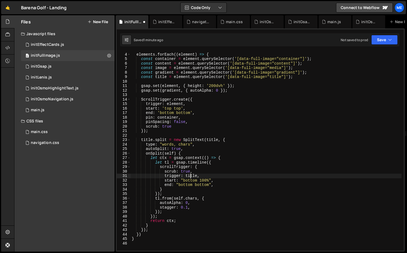
paste textarea "element"
click at [200, 181] on div "elements . forEach (( element ) => { const container = element . querySelector …" at bounding box center [266, 152] width 271 height 209
click at [245, 86] on div "elements . forEach (( element ) => { const container = element . querySelector …" at bounding box center [266, 152] width 271 height 209
type textarea "gsap.set(element, { height: '200dvh' });"
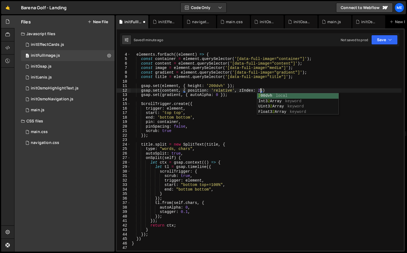
scroll to position [0, 9]
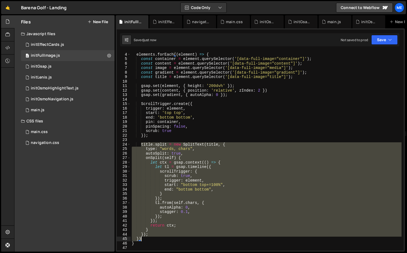
drag, startPoint x: 141, startPoint y: 144, endPoint x: 163, endPoint y: 232, distance: 90.3
click at [163, 232] on div "elements . forEach (( element ) => { const container = element . querySelector …" at bounding box center [266, 152] width 271 height 209
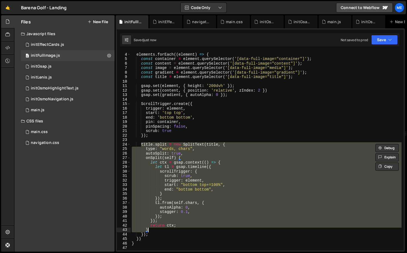
scroll to position [0, 1]
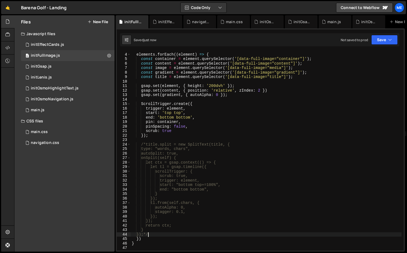
click at [190, 182] on div "elements . forEach (( element ) => { const container = element . querySelector …" at bounding box center [266, 152] width 271 height 209
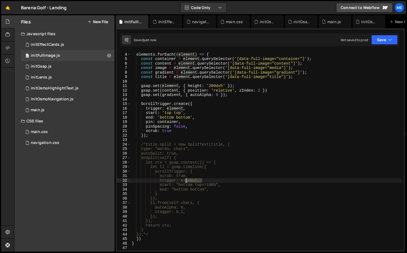
click at [190, 182] on div "elements . forEach (( element ) => { const container = element . querySelector …" at bounding box center [266, 152] width 271 height 209
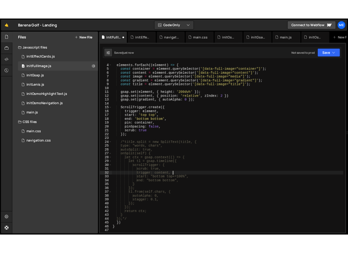
scroll to position [0, 5]
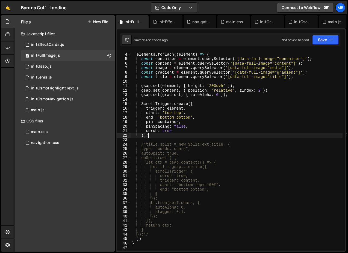
click at [162, 136] on div "elements . forEach (( element ) => { const container = element . querySelector …" at bounding box center [237, 152] width 212 height 209
type textarea "});"
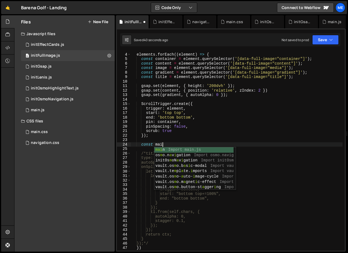
type textarea "const main"
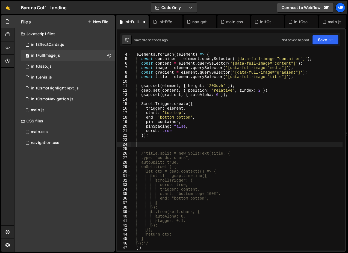
scroll to position [0, 0]
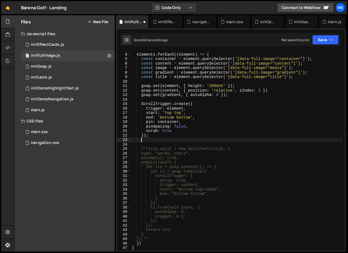
click at [146, 150] on div "elements . forEach (( element ) => { const container = element . querySelector …" at bounding box center [237, 152] width 212 height 209
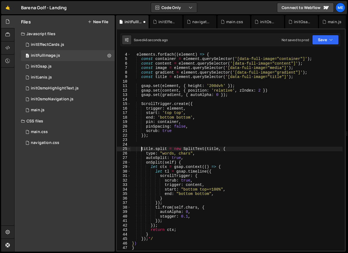
click at [154, 239] on div "elements . forEach (( element ) => { const container = element . querySelector …" at bounding box center [237, 152] width 212 height 209
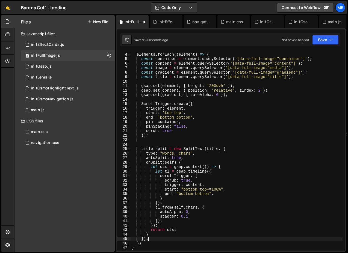
click at [195, 188] on div "elements . forEach (( element ) => { const container = element . querySelector …" at bounding box center [237, 152] width 212 height 209
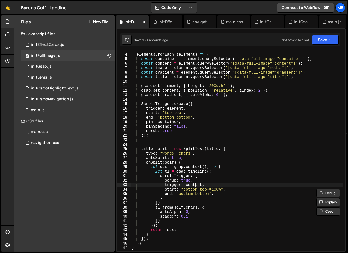
click at [195, 185] on div "elements . forEach (( element ) => { const container = element . querySelector …" at bounding box center [237, 152] width 212 height 209
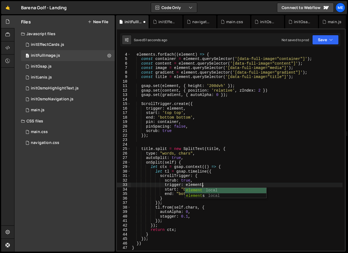
scroll to position [0, 5]
click at [190, 191] on div "elements . forEach (( element ) => { const container = element . querySelector …" at bounding box center [237, 152] width 212 height 209
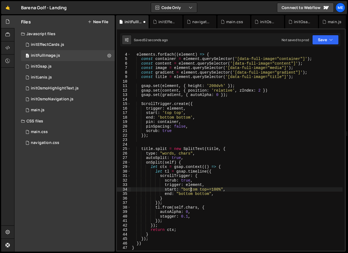
click at [190, 191] on div "elements . forEach (( element ) => { const container = element . querySelector …" at bounding box center [237, 152] width 212 height 209
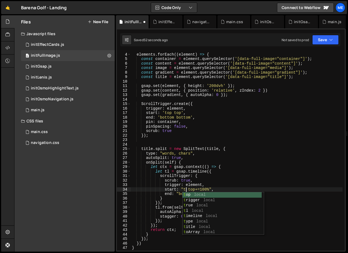
scroll to position [0, 4]
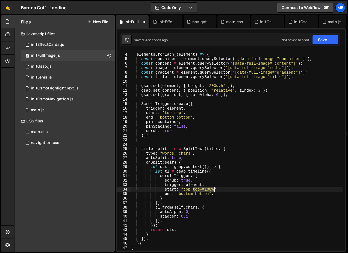
drag, startPoint x: 194, startPoint y: 189, endPoint x: 215, endPoint y: 189, distance: 20.8
click at [215, 189] on div "elements . forEach (( element ) => { const container = element . querySelector …" at bounding box center [237, 152] width 212 height 209
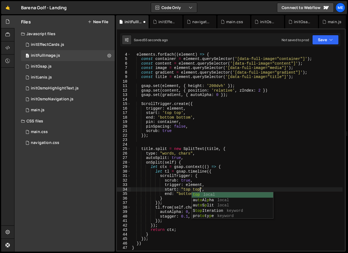
scroll to position [0, 5]
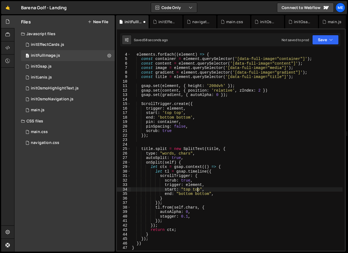
click at [197, 190] on div "elements . forEach (( element ) => { const container = element . querySelector …" at bounding box center [237, 152] width 212 height 209
click at [65, 88] on div "initOsmoHighlightText.js" at bounding box center [55, 88] width 48 height 5
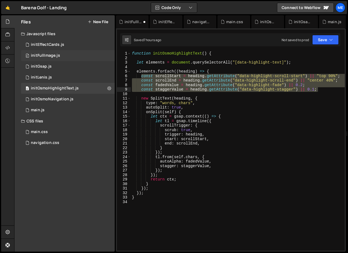
click at [52, 54] on div "initFullImage.js" at bounding box center [45, 55] width 29 height 5
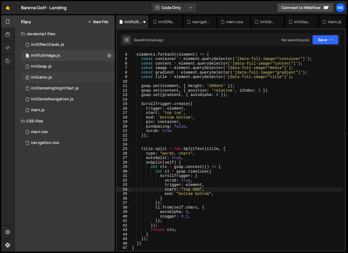
click at [45, 73] on div "0 initLenis.js 0" at bounding box center [68, 77] width 94 height 11
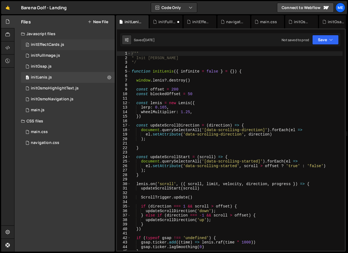
click at [47, 46] on div "initEffectCards.js" at bounding box center [47, 44] width 33 height 5
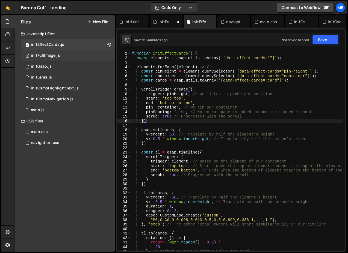
click at [54, 55] on div "initFullImage.js" at bounding box center [45, 55] width 29 height 5
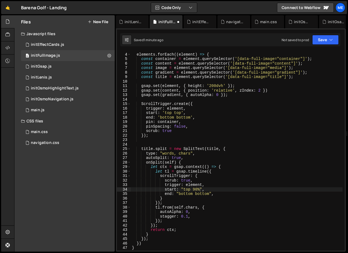
click at [184, 194] on div "elements . forEach (( element ) => { const container = element . querySelector …" at bounding box center [237, 152] width 212 height 209
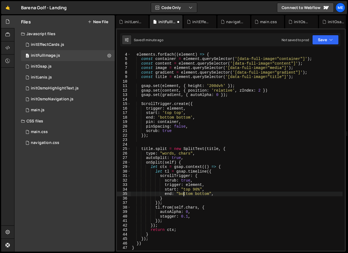
click at [184, 194] on div "elements . forEach (( element ) => { const container = element . querySelector …" at bounding box center [237, 152] width 212 height 209
click at [202, 194] on div "elements . forEach (( element ) => { const container = element . querySelector …" at bounding box center [237, 152] width 212 height 209
click at [219, 194] on div "elements . forEach (( element ) => { const container = element . querySelector …" at bounding box center [237, 152] width 212 height 209
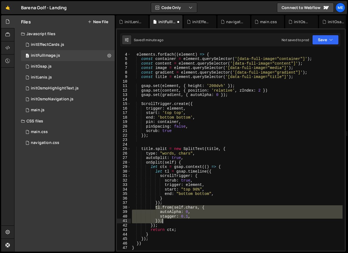
drag, startPoint x: 154, startPoint y: 208, endPoint x: 173, endPoint y: 222, distance: 23.8
click at [173, 222] on div "elements . forEach (( element ) => { const container = element . querySelector …" at bounding box center [237, 152] width 212 height 209
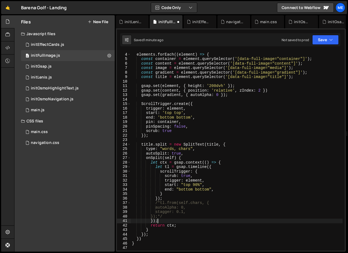
scroll to position [0, 1]
click at [173, 196] on div "elements . forEach (( element ) => { const container = element . querySelector …" at bounding box center [237, 152] width 212 height 209
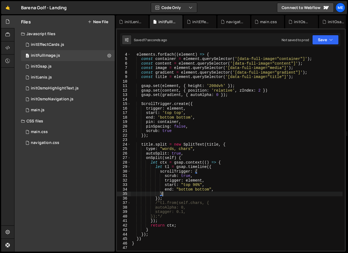
type textarea "});"
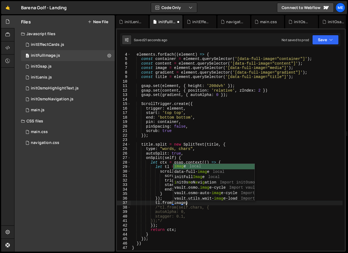
scroll to position [0, 3]
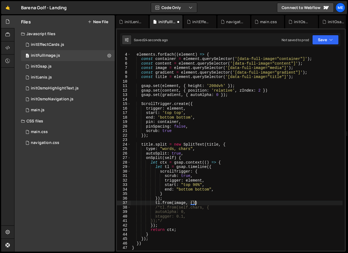
type textarea "tl.from(image, {})"
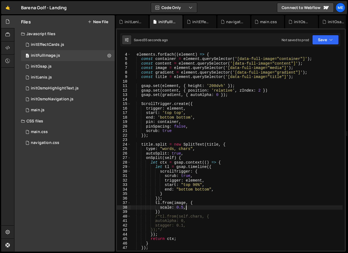
click at [193, 180] on div "elements . forEach (( element ) => { const container = element . querySelector …" at bounding box center [237, 152] width 212 height 209
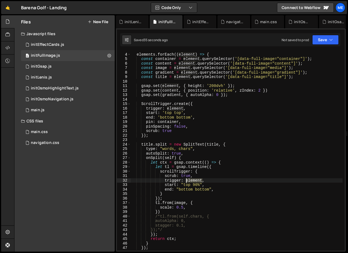
click at [193, 180] on div "elements . forEach (( element ) => { const container = element . querySelector …" at bounding box center [237, 152] width 212 height 209
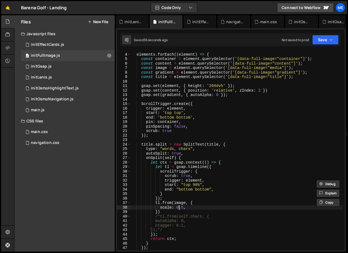
click at [178, 206] on div "elements . forEach (( element ) => { const container = element . querySelector …" at bounding box center [237, 152] width 212 height 209
click at [178, 204] on div "elements . forEach (( element ) => { const container = element . querySelector …" at bounding box center [237, 152] width 212 height 209
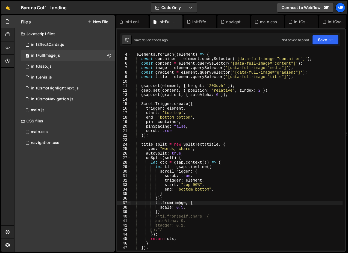
click at [178, 204] on div "elements . forEach (( element ) => { const container = element . querySelector …" at bounding box center [237, 152] width 212 height 209
paste textarea "element"
click at [193, 208] on div "elements . forEach (( element ) => { const container = element . querySelector …" at bounding box center [237, 152] width 212 height 209
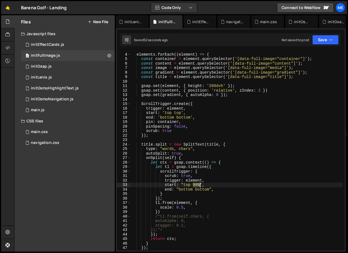
drag, startPoint x: 192, startPoint y: 185, endPoint x: 200, endPoint y: 185, distance: 7.6
click at [200, 185] on div "elements . forEach (( element ) => { const container = element . querySelector …" at bounding box center [237, 152] width 212 height 209
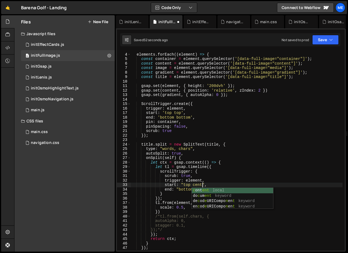
scroll to position [0, 5]
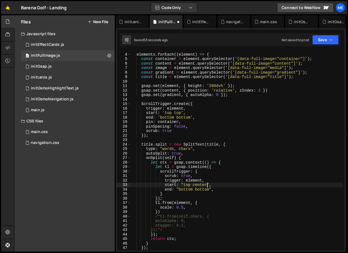
click at [187, 208] on div "elements . forEach (( element ) => { const container = element . querySelector …" at bounding box center [237, 152] width 212 height 209
type textarea "scale: 0.5,"
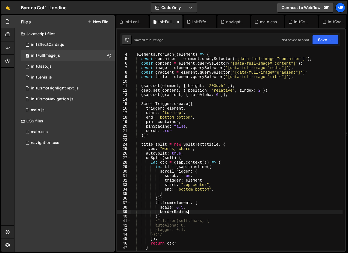
scroll to position [0, 4]
paste textarea "1.875"
paste textarea "1.875)"
paste textarea "1.875'"
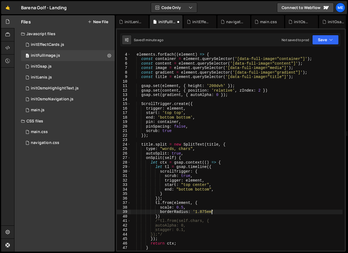
scroll to position [0, 5]
click at [195, 181] on div "elements . forEach (( element ) => { const container = element . querySelector …" at bounding box center [237, 152] width 212 height 209
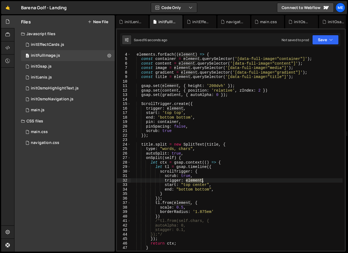
click at [195, 181] on div "elements . forEach (( element ) => { const container = element . querySelector …" at bounding box center [237, 152] width 212 height 209
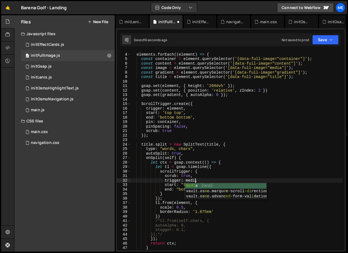
scroll to position [0, 4]
click at [163, 70] on div "elements . forEach (( element ) => { const container = element . querySelector …" at bounding box center [237, 152] width 212 height 209
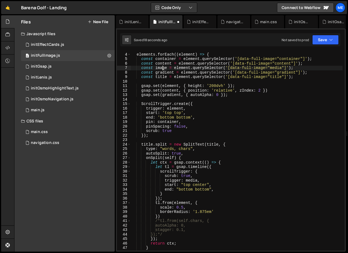
click at [163, 70] on div "elements . forEach (( element ) => { const container = element . querySelector …" at bounding box center [237, 152] width 212 height 209
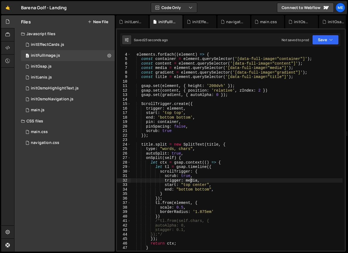
click at [191, 181] on div "elements . forEach (( element ) => { const container = element . querySelector …" at bounding box center [237, 152] width 212 height 209
click at [183, 205] on div "elements . forEach (( element ) => { const container = element . querySelector …" at bounding box center [237, 152] width 212 height 209
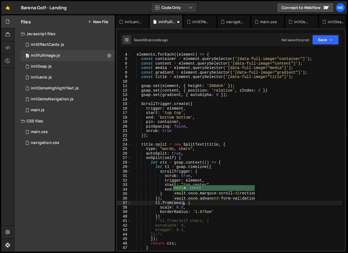
scroll to position [0, 4]
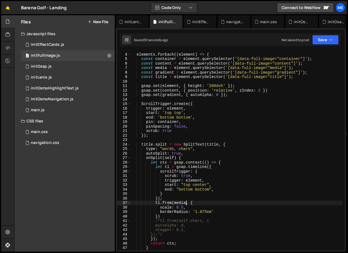
click at [213, 85] on div "elements . forEach (( element ) => { const container = element . querySelector …" at bounding box center [237, 152] width 212 height 209
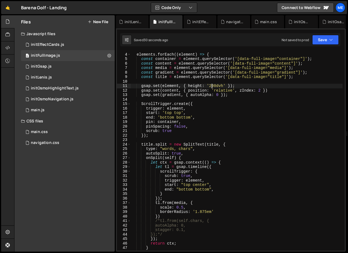
scroll to position [0, 5]
click at [180, 204] on div "elements . forEach (( element ) => { const container = element . querySelector …" at bounding box center [237, 152] width 212 height 209
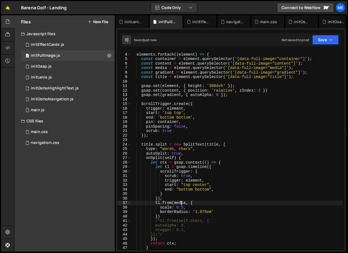
click at [180, 204] on div "elements . forEach (( element ) => { const container = element . querySelector …" at bounding box center [237, 152] width 212 height 209
click at [187, 207] on div "elements . forEach (( element ) => { const container = element . querySelector …" at bounding box center [237, 152] width 212 height 209
click at [217, 211] on div "elements . forEach (( element ) => { const container = element . querySelector …" at bounding box center [237, 152] width 212 height 209
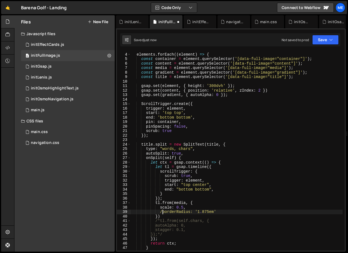
scroll to position [0, 2]
click at [199, 183] on div "elements . forEach (( element ) => { const container = element . querySelector …" at bounding box center [237, 152] width 212 height 209
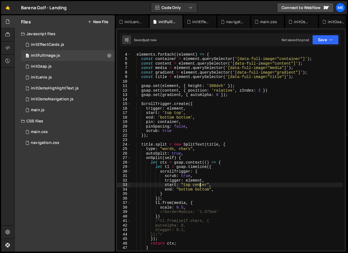
click at [199, 183] on div "elements . forEach (( element ) => { const container = element . querySelector …" at bounding box center [237, 152] width 212 height 209
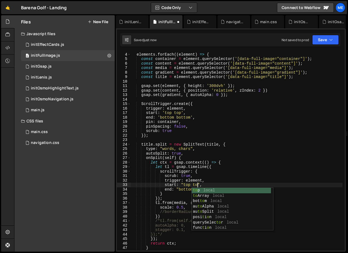
scroll to position [0, 5]
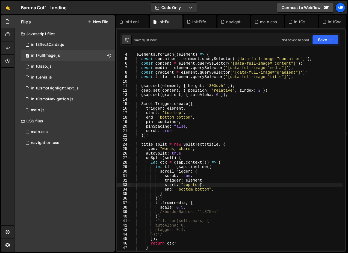
type textarea "start: "top top","
